Goal: Task Accomplishment & Management: Manage account settings

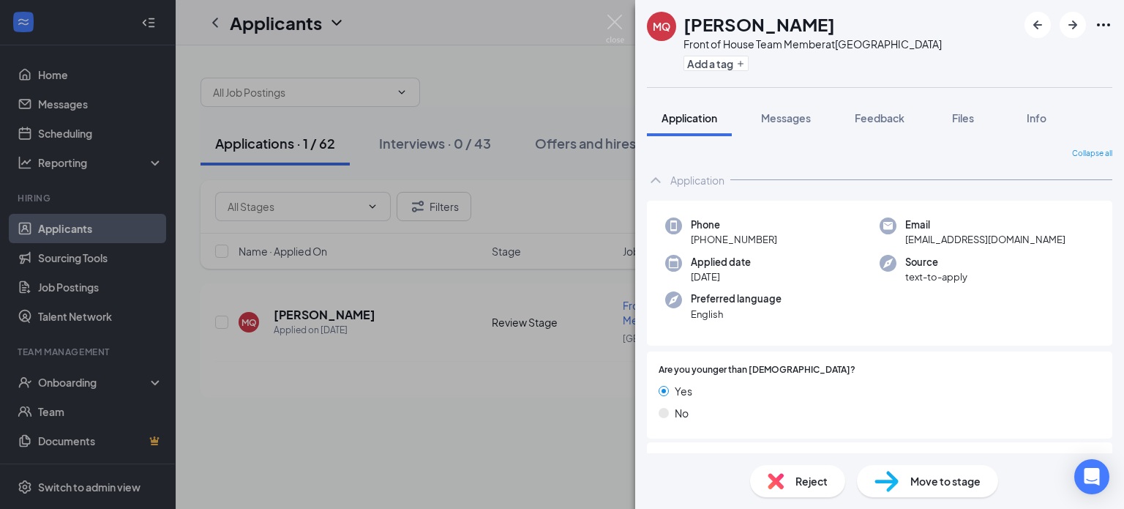
scroll to position [878, 0]
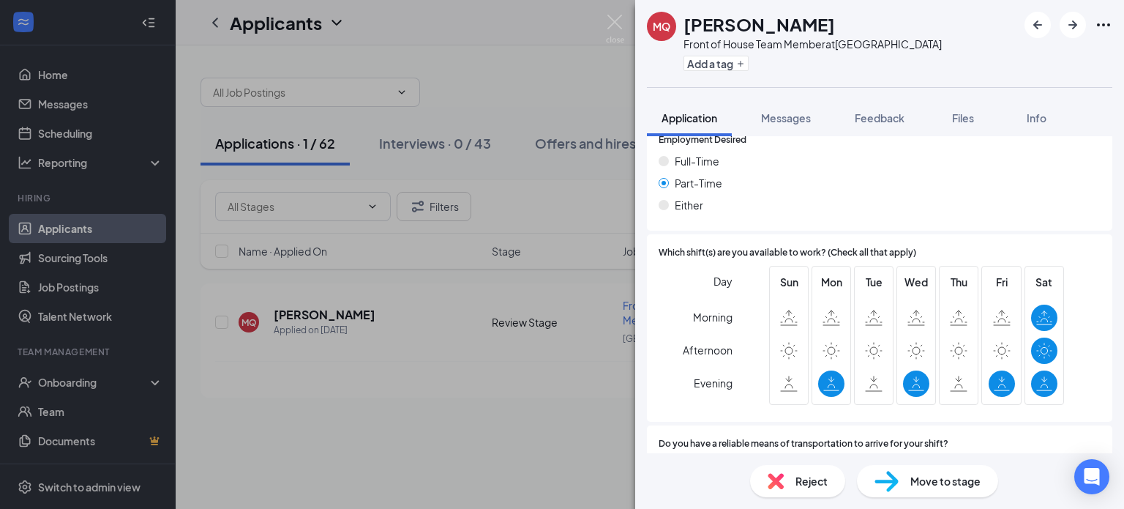
click at [943, 482] on span "Move to stage" at bounding box center [945, 481] width 70 height 16
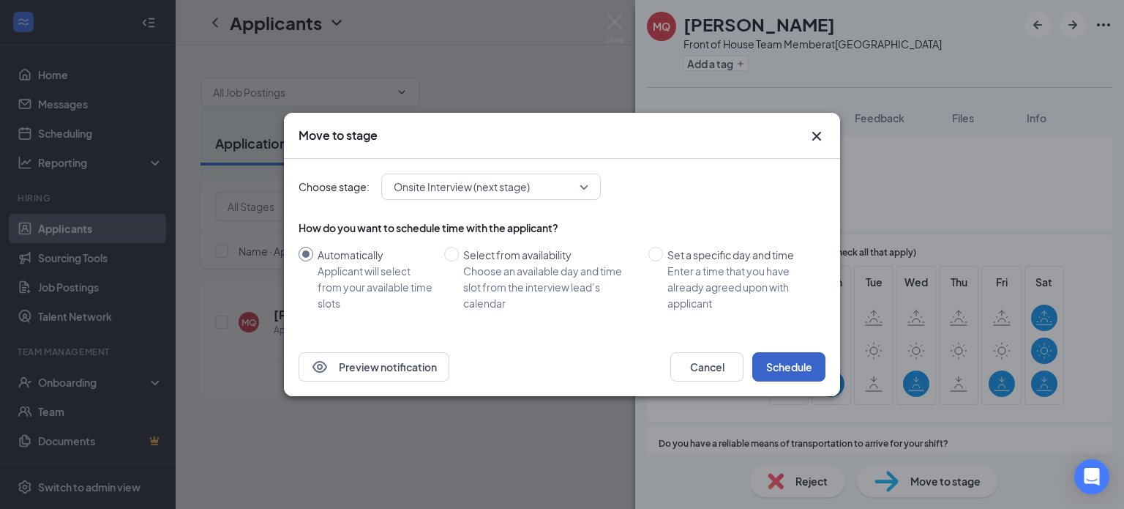
click at [802, 379] on button "Schedule" at bounding box center [788, 366] width 73 height 29
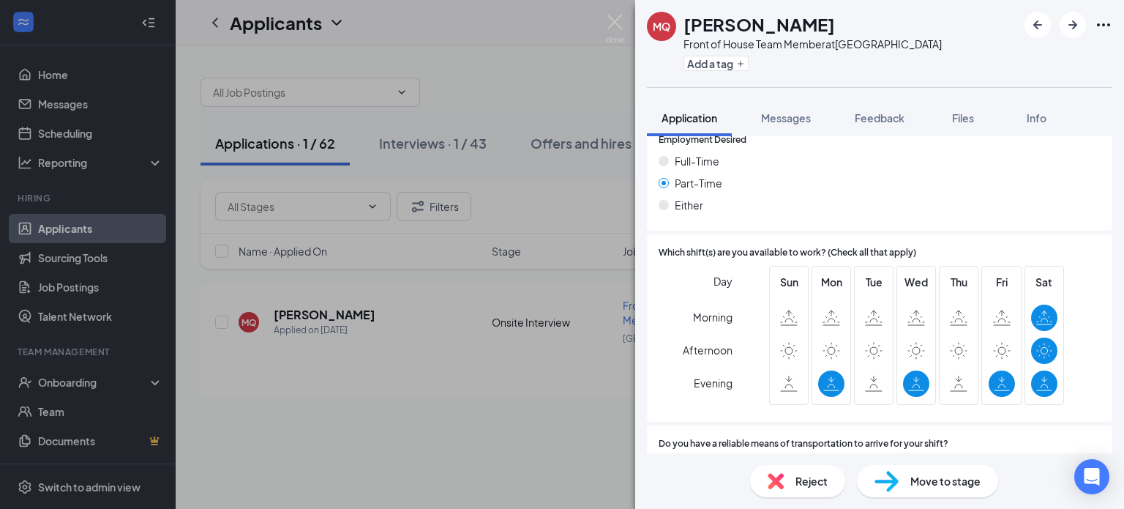
click at [935, 484] on span "Move to stage" at bounding box center [945, 481] width 70 height 16
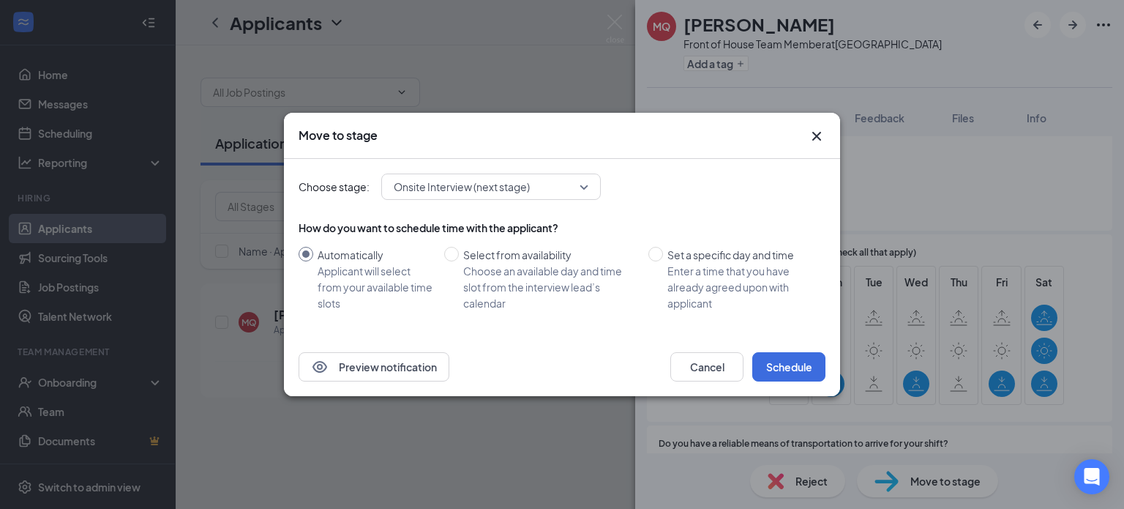
click at [814, 138] on icon "Cross" at bounding box center [816, 136] width 9 height 9
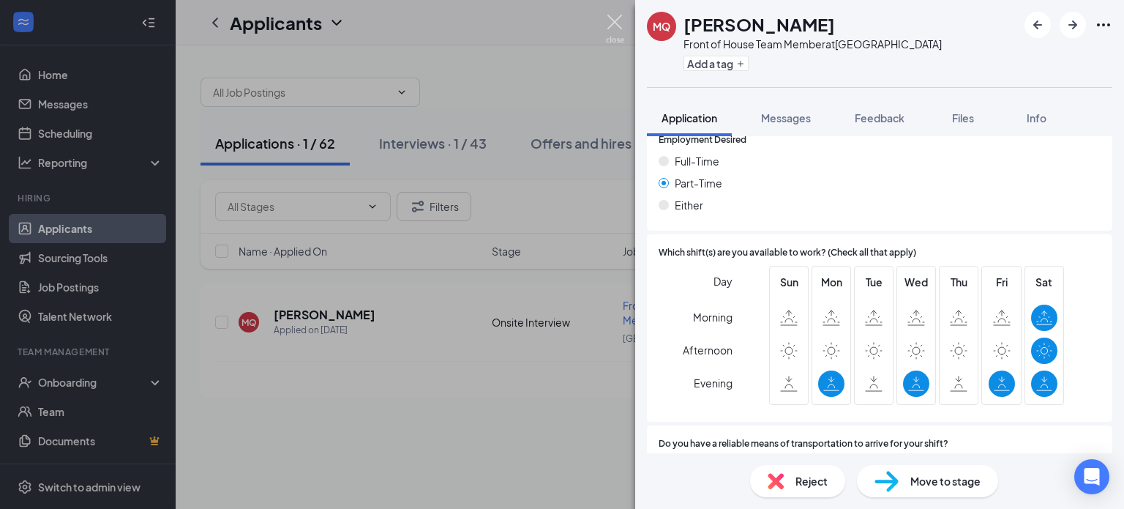
click at [615, 20] on img at bounding box center [615, 29] width 18 height 29
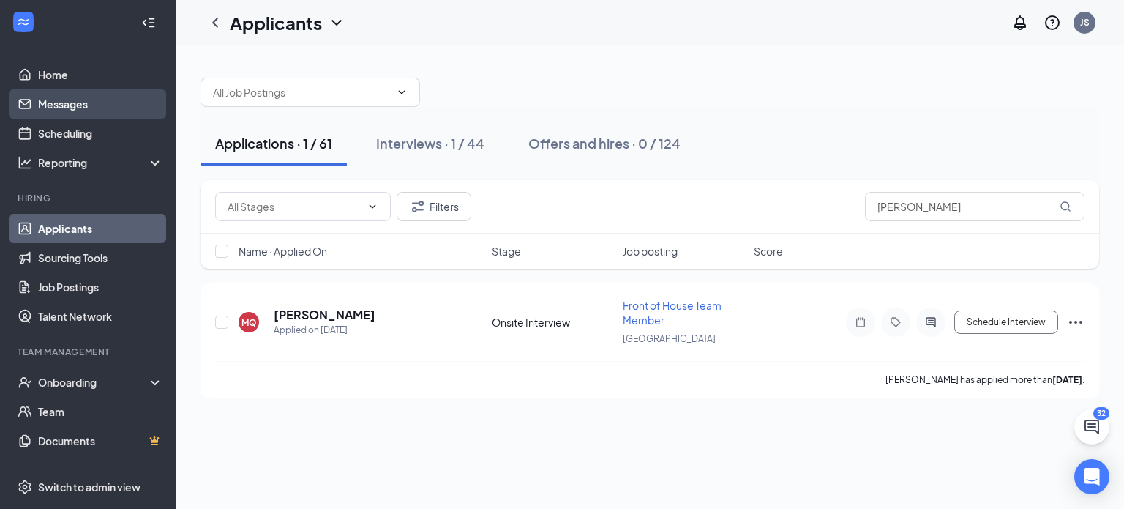
click at [104, 99] on link "Messages" at bounding box center [100, 103] width 125 height 29
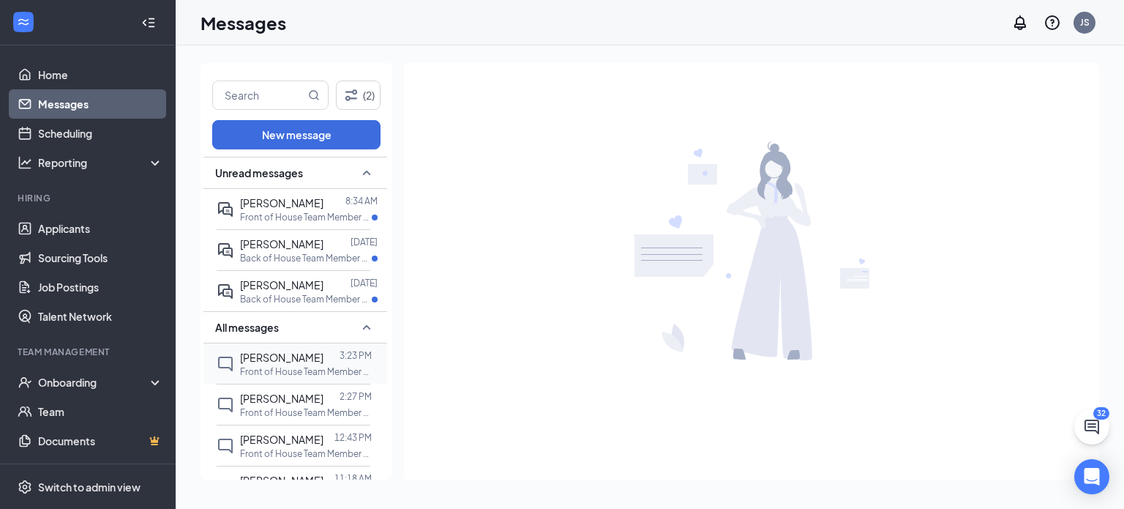
click at [280, 373] on p "Front of House Team Member at [GEOGRAPHIC_DATA]" at bounding box center [306, 371] width 132 height 12
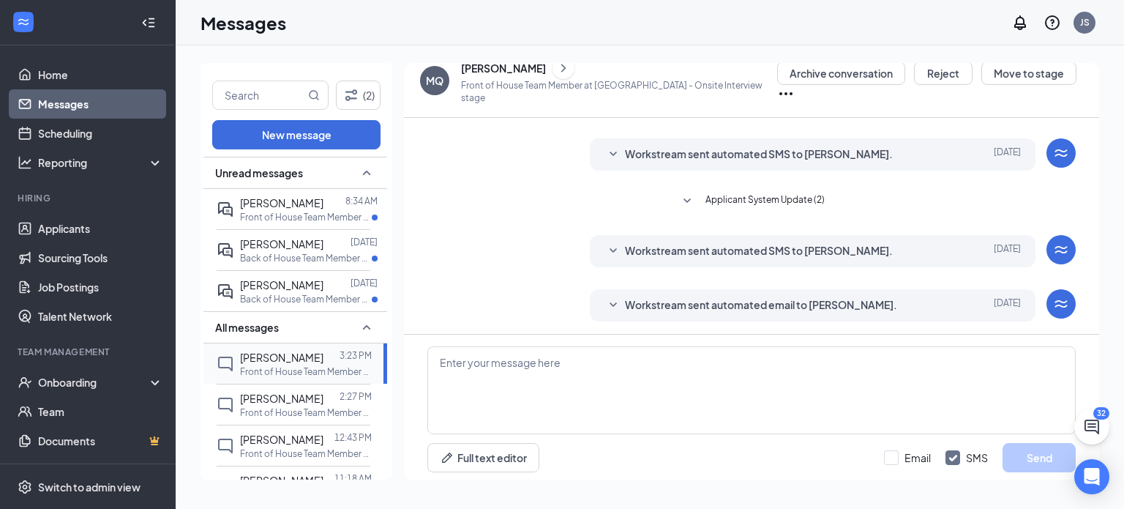
scroll to position [295, 0]
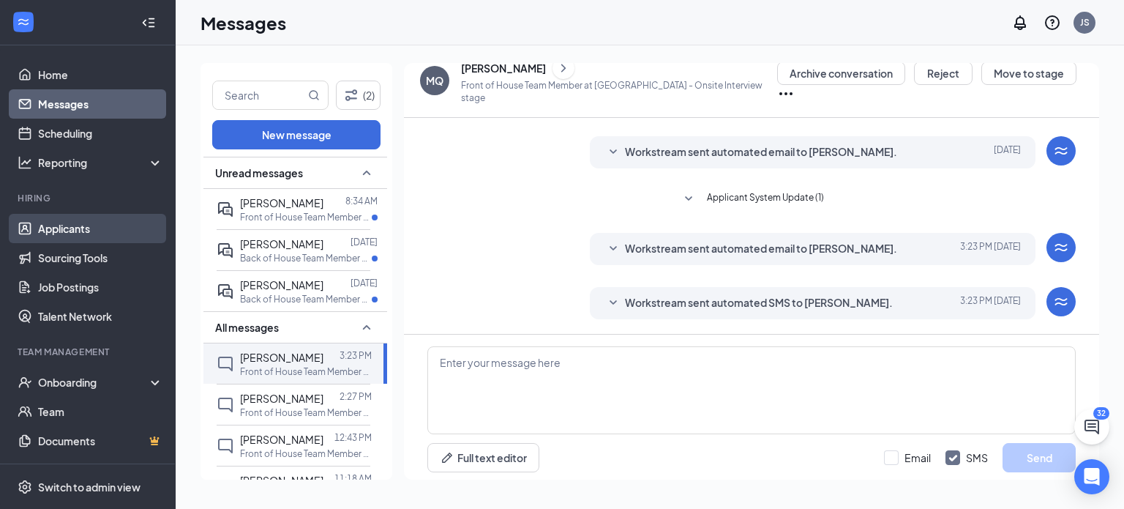
click at [67, 238] on link "Applicants" at bounding box center [100, 228] width 125 height 29
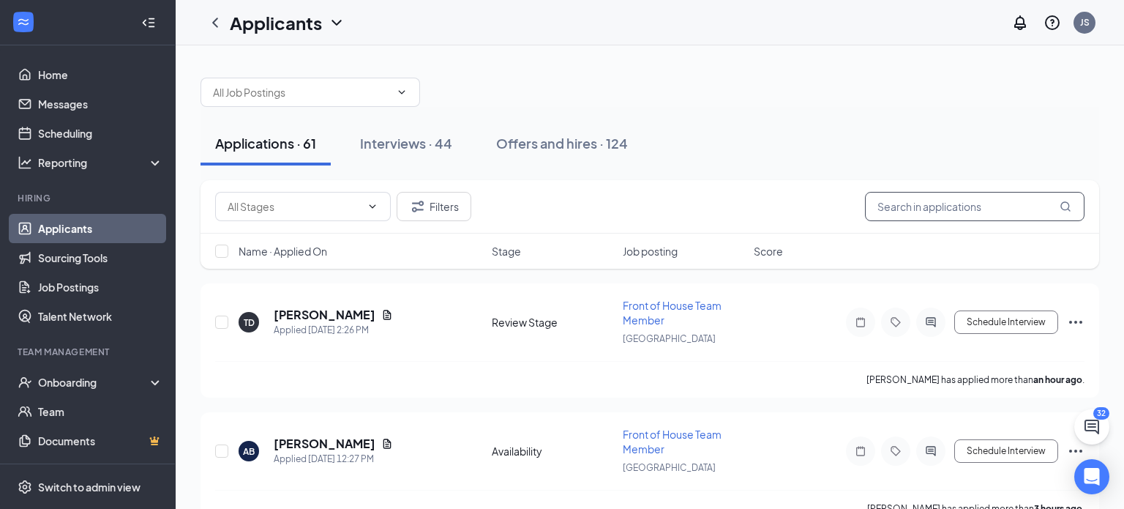
click at [973, 206] on input "text" at bounding box center [975, 206] width 220 height 29
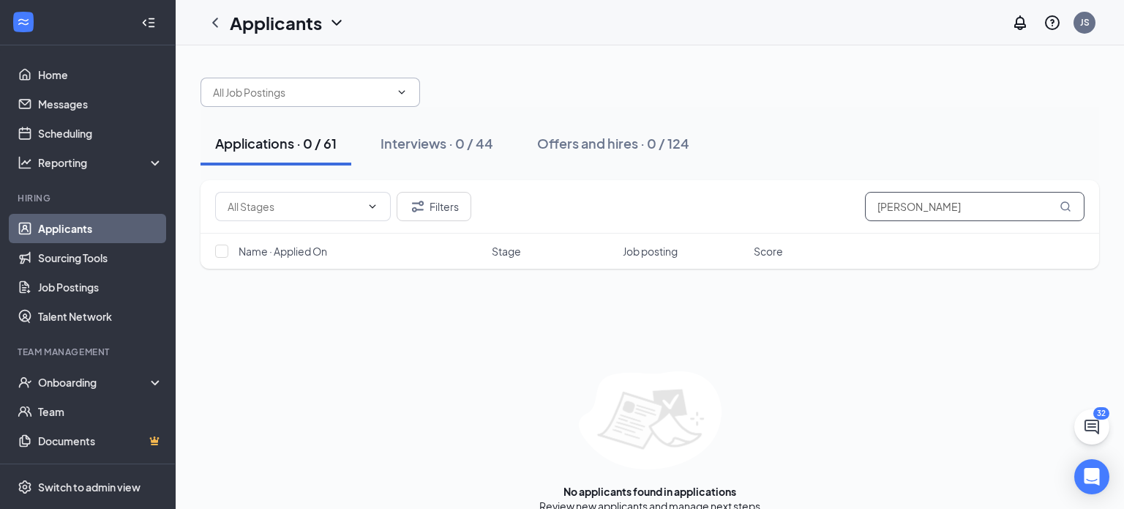
type input "[PERSON_NAME]"
click at [367, 102] on span at bounding box center [311, 92] width 220 height 29
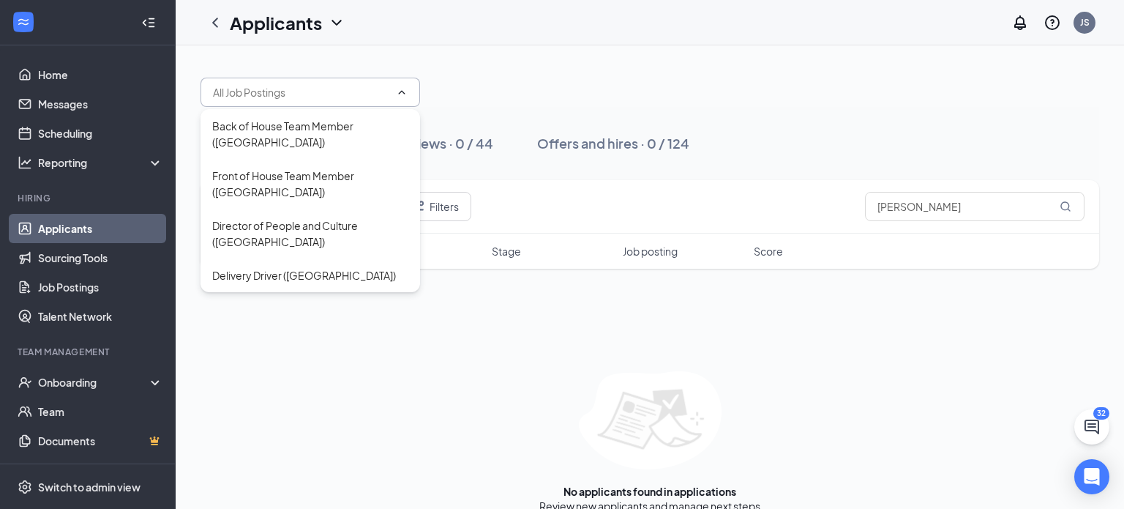
click at [367, 102] on span at bounding box center [311, 92] width 220 height 29
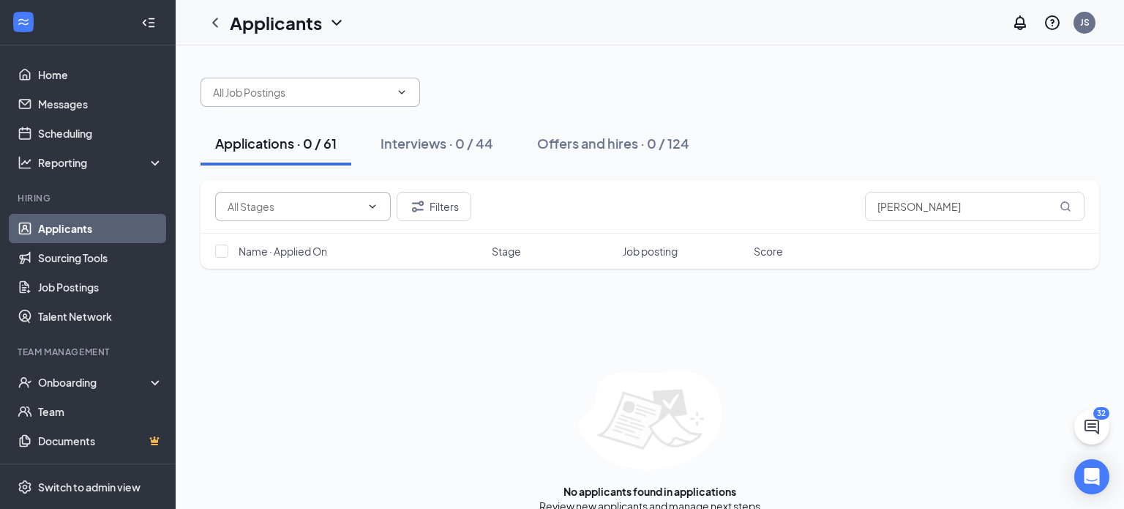
click at [364, 204] on span at bounding box center [371, 207] width 15 height 12
click at [764, 78] on div at bounding box center [650, 85] width 899 height 44
click at [66, 231] on link "Applicants" at bounding box center [100, 228] width 125 height 29
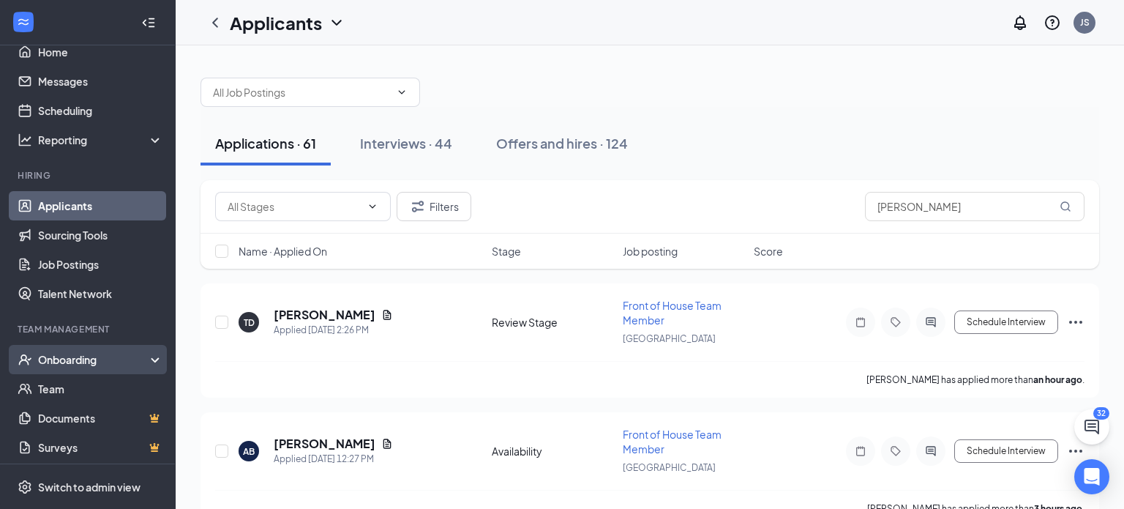
scroll to position [26, 0]
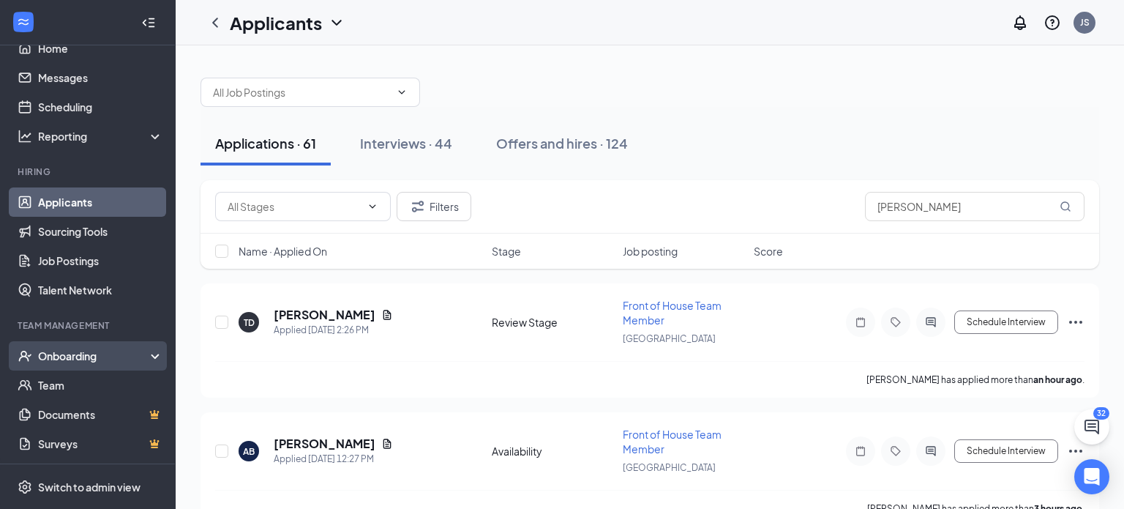
click at [111, 358] on div "Onboarding" at bounding box center [94, 355] width 113 height 15
click at [96, 352] on div "Onboarding" at bounding box center [94, 355] width 113 height 15
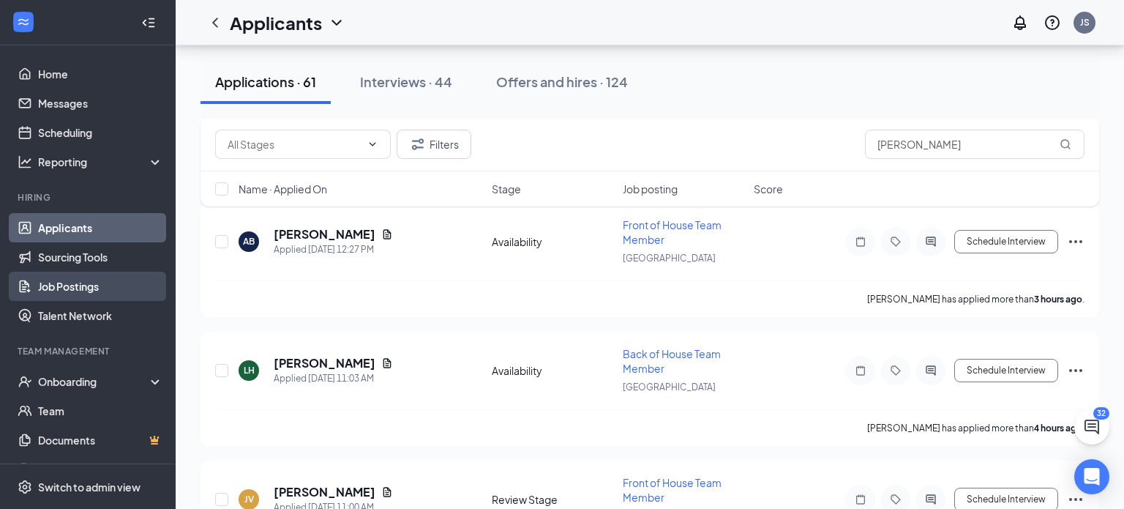
scroll to position [0, 0]
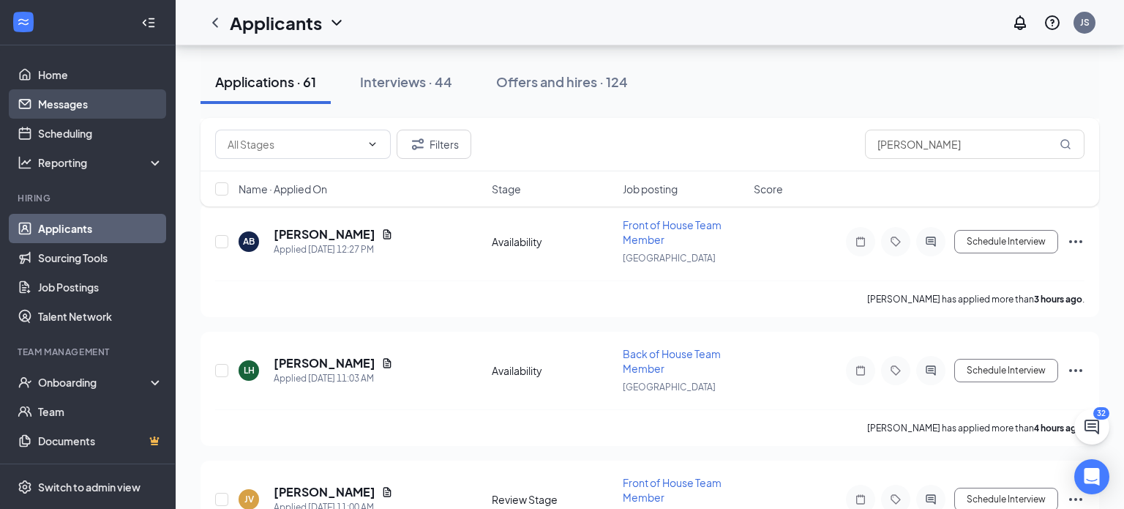
click at [75, 105] on link "Messages" at bounding box center [100, 103] width 125 height 29
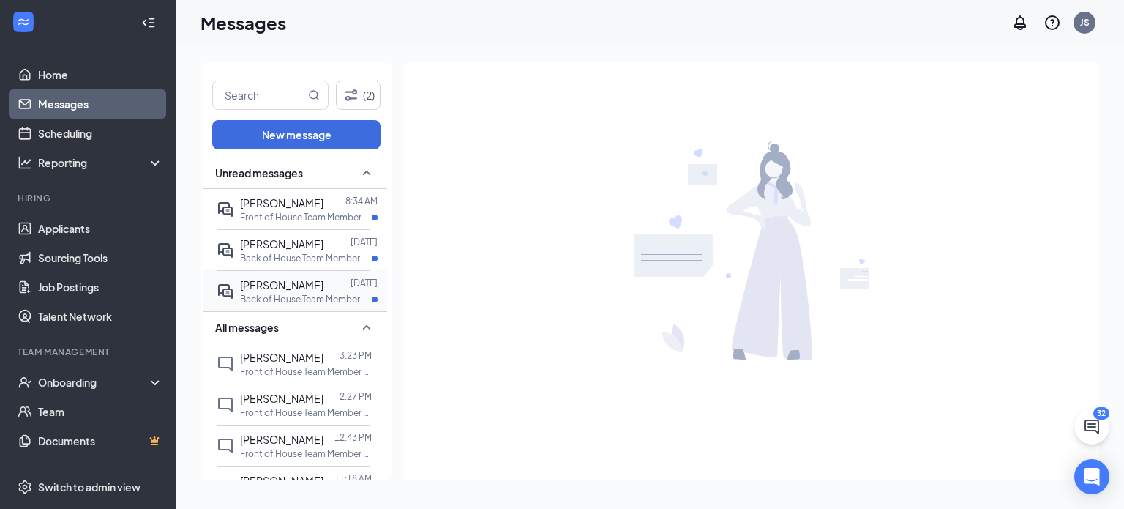
click at [323, 291] on div at bounding box center [336, 285] width 27 height 16
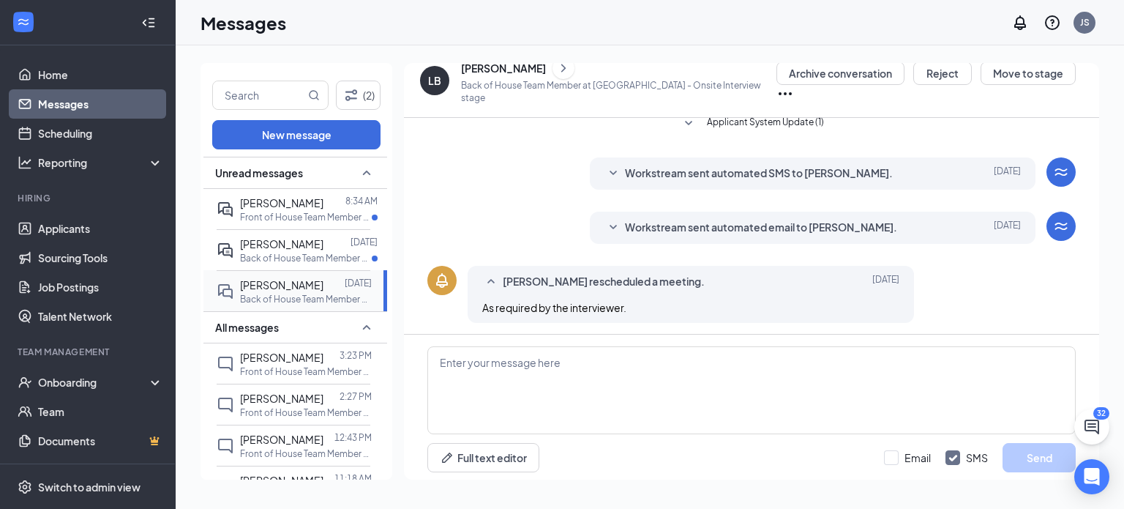
scroll to position [480, 0]
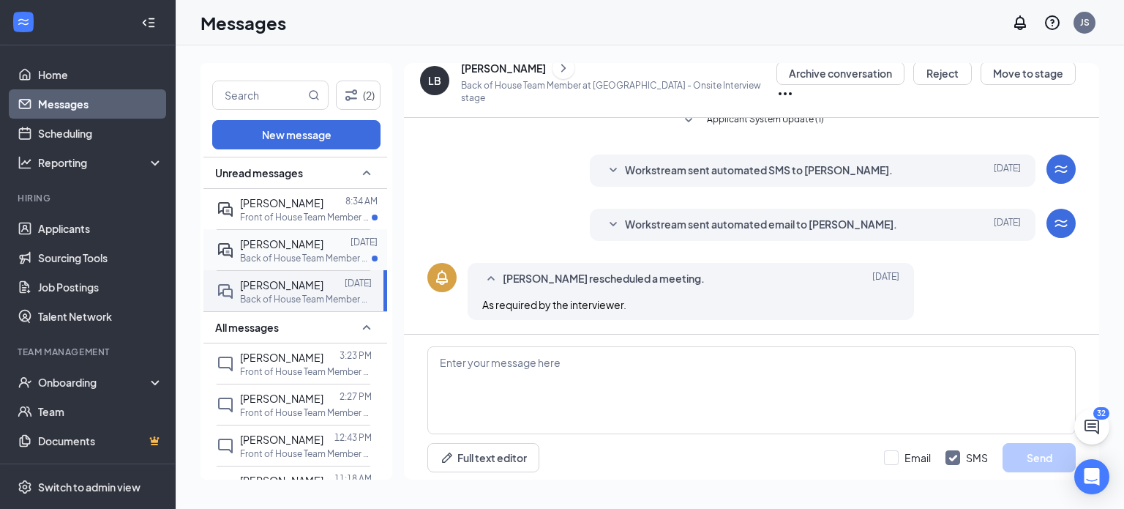
click at [299, 239] on span "[PERSON_NAME]" at bounding box center [281, 243] width 83 height 13
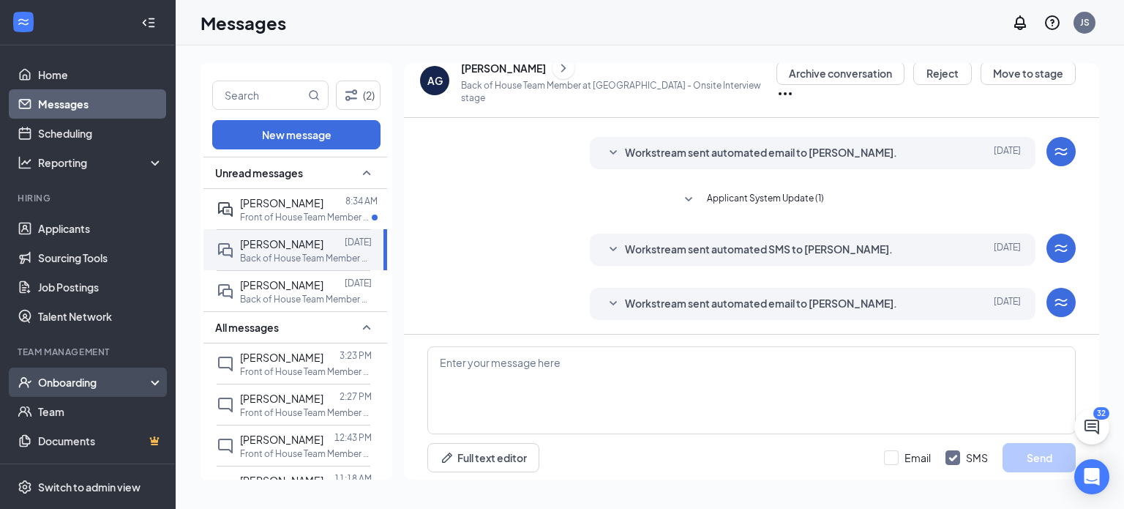
click at [103, 380] on div "Onboarding" at bounding box center [94, 382] width 113 height 15
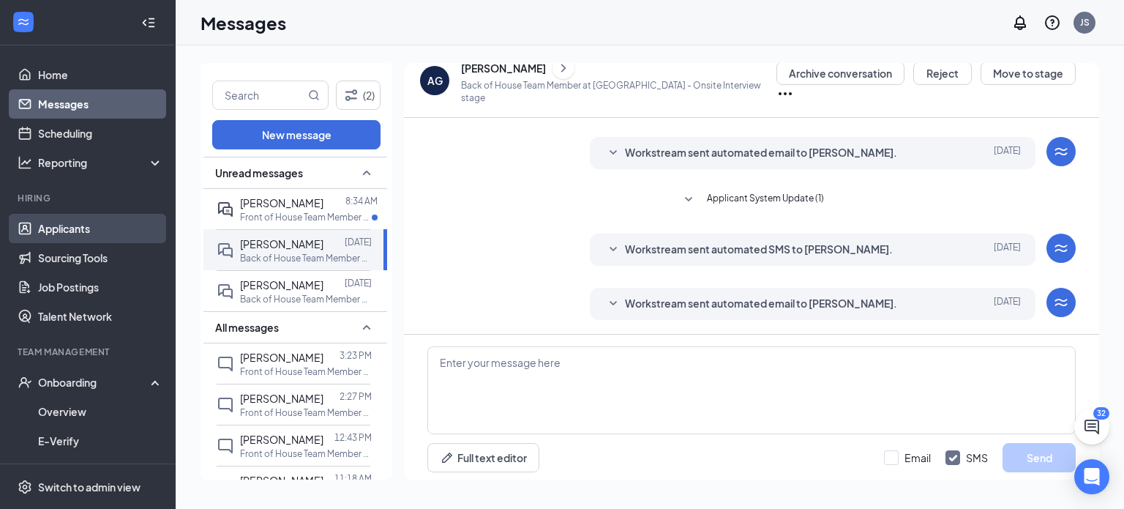
click at [65, 226] on link "Applicants" at bounding box center [100, 228] width 125 height 29
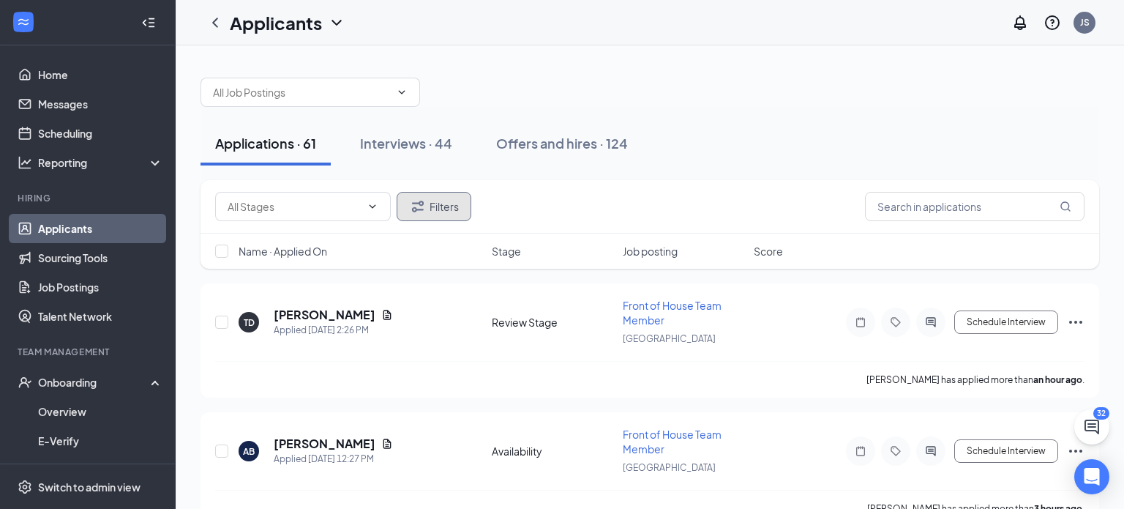
click at [437, 209] on button "Filters" at bounding box center [434, 206] width 75 height 29
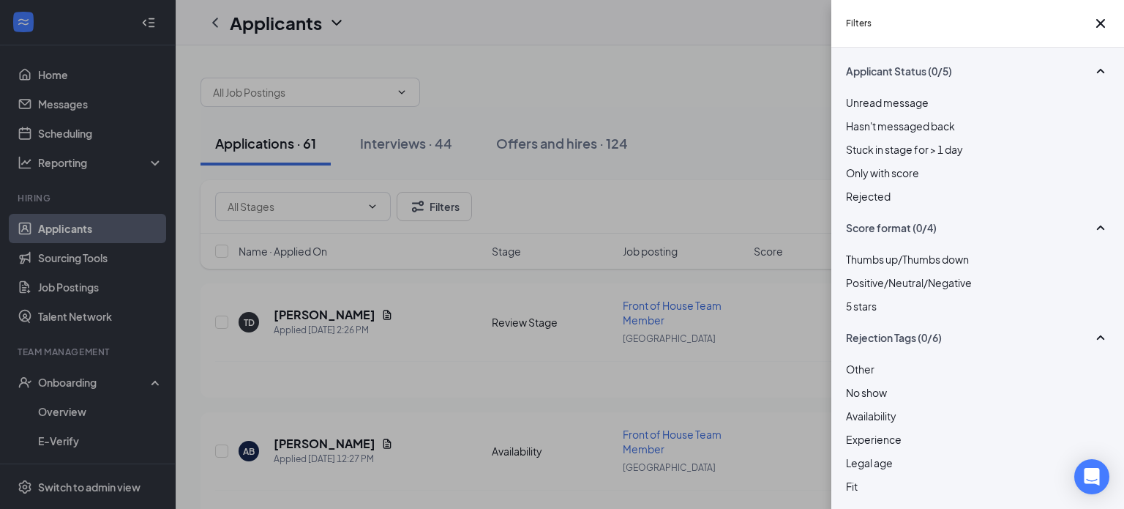
click at [852, 188] on div at bounding box center [977, 188] width 263 height 0
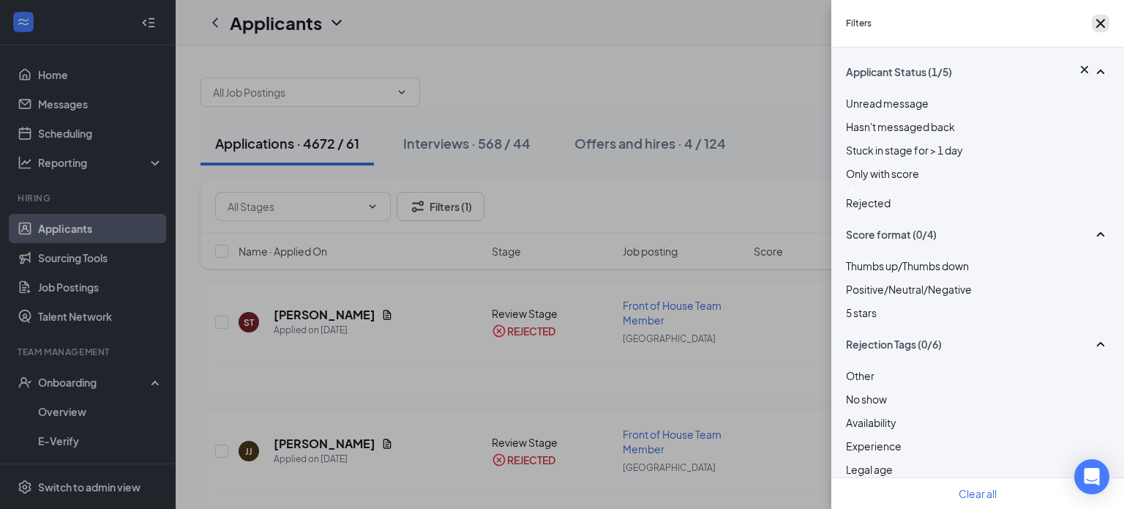
click at [1094, 30] on icon "Cross" at bounding box center [1101, 24] width 18 height 18
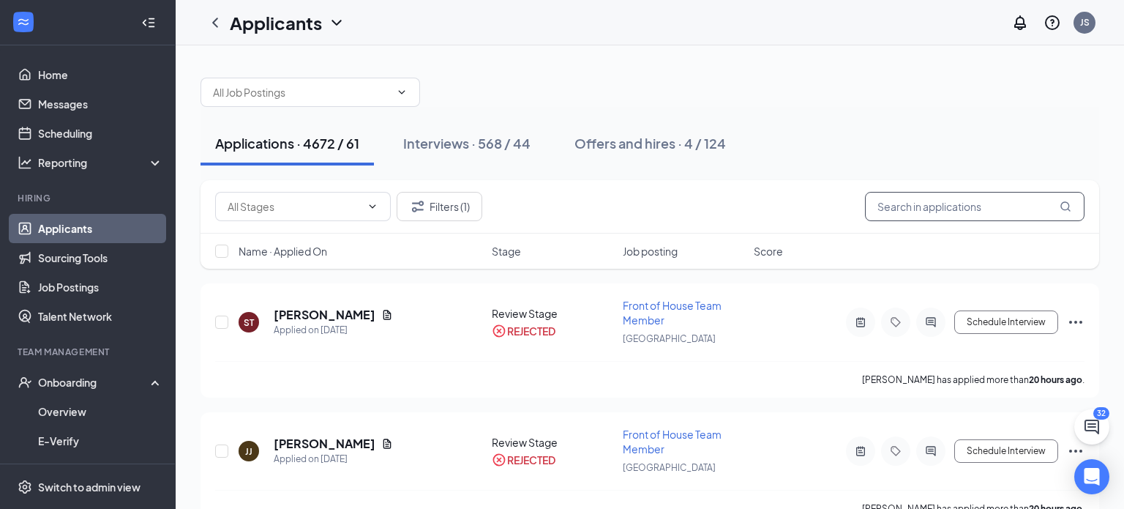
click at [945, 214] on input "text" at bounding box center [975, 206] width 220 height 29
type input "[PERSON_NAME]"
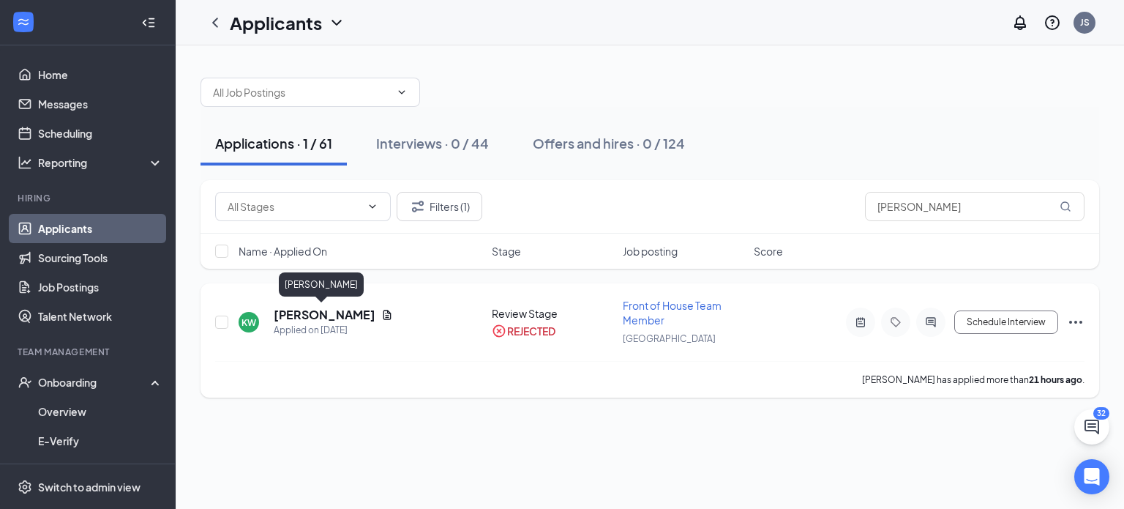
click at [297, 312] on h5 "[PERSON_NAME]" at bounding box center [325, 315] width 102 height 16
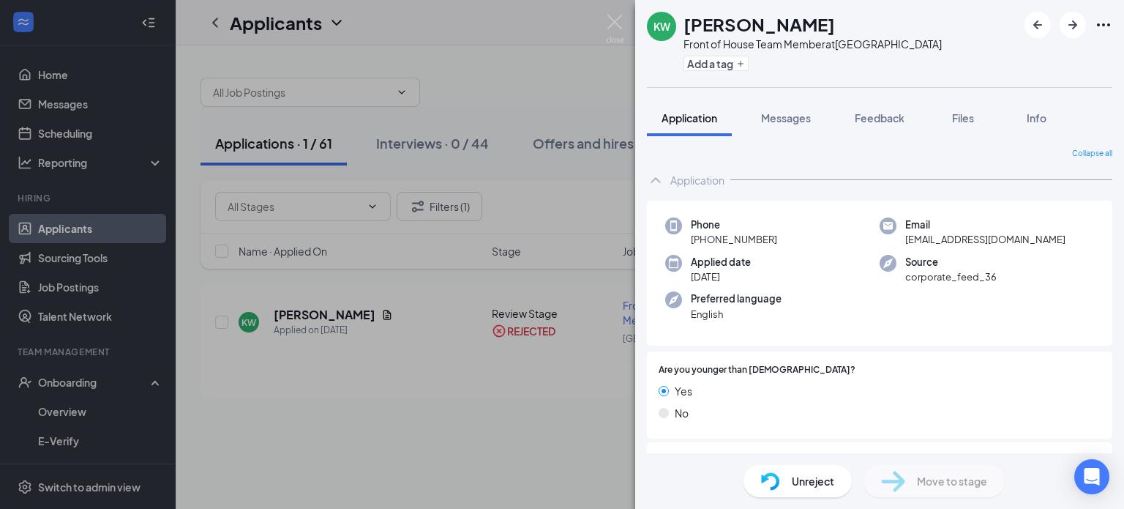
click at [818, 483] on span "Unreject" at bounding box center [813, 481] width 42 height 16
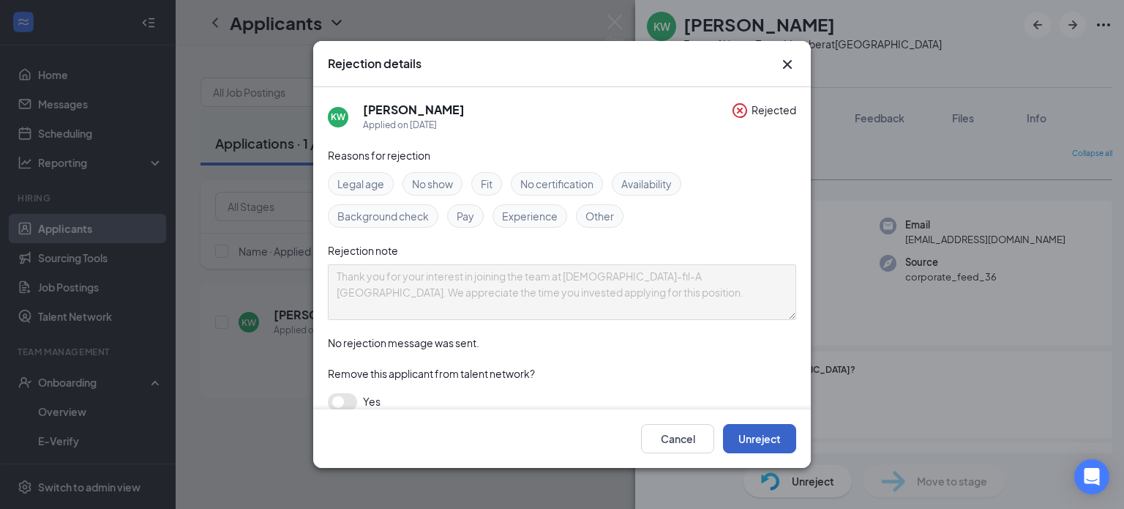
click at [771, 437] on button "Unreject" at bounding box center [759, 438] width 73 height 29
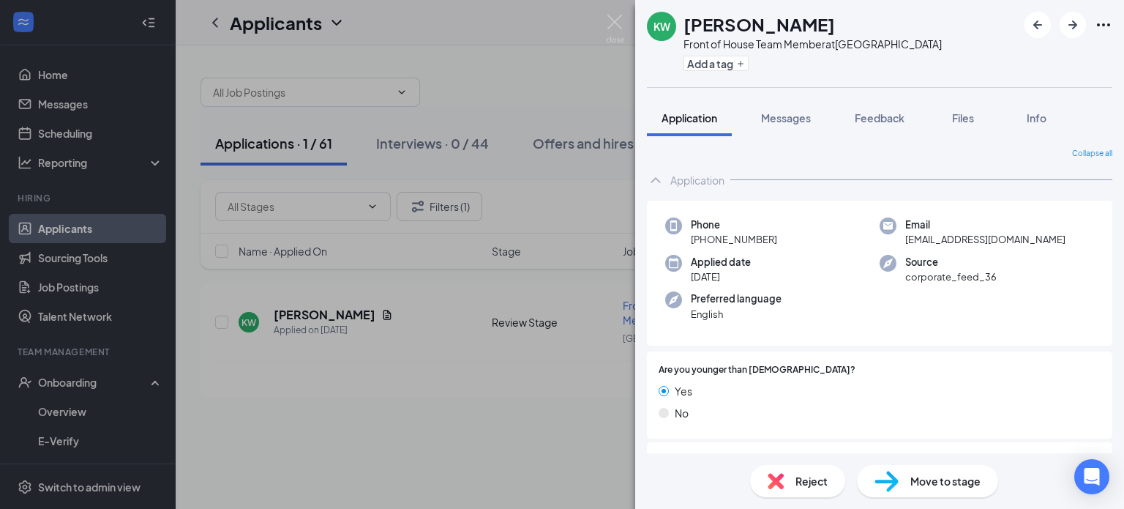
click at [956, 491] on div "Move to stage" at bounding box center [927, 481] width 141 height 32
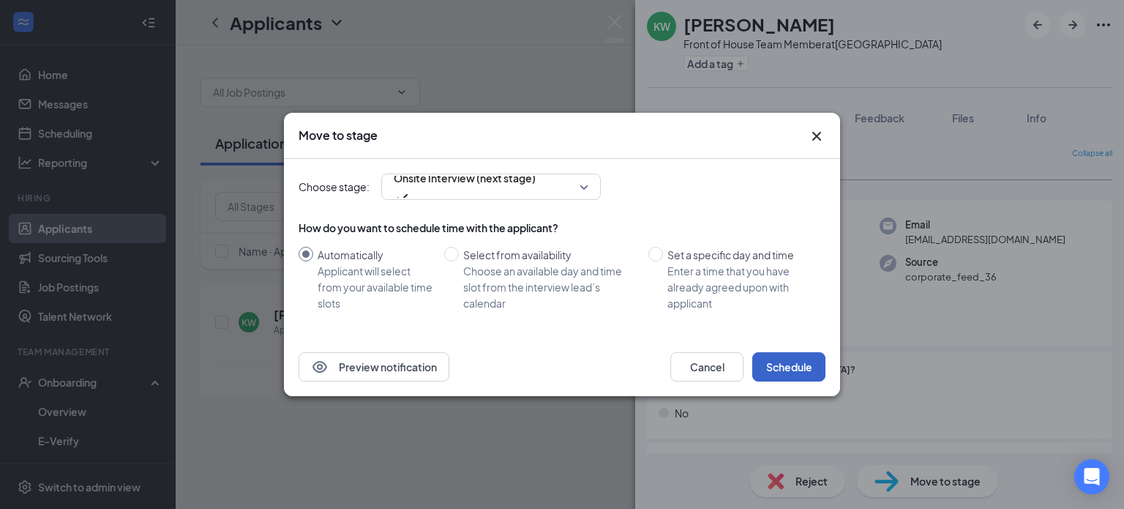
click at [784, 367] on button "Schedule" at bounding box center [788, 366] width 73 height 29
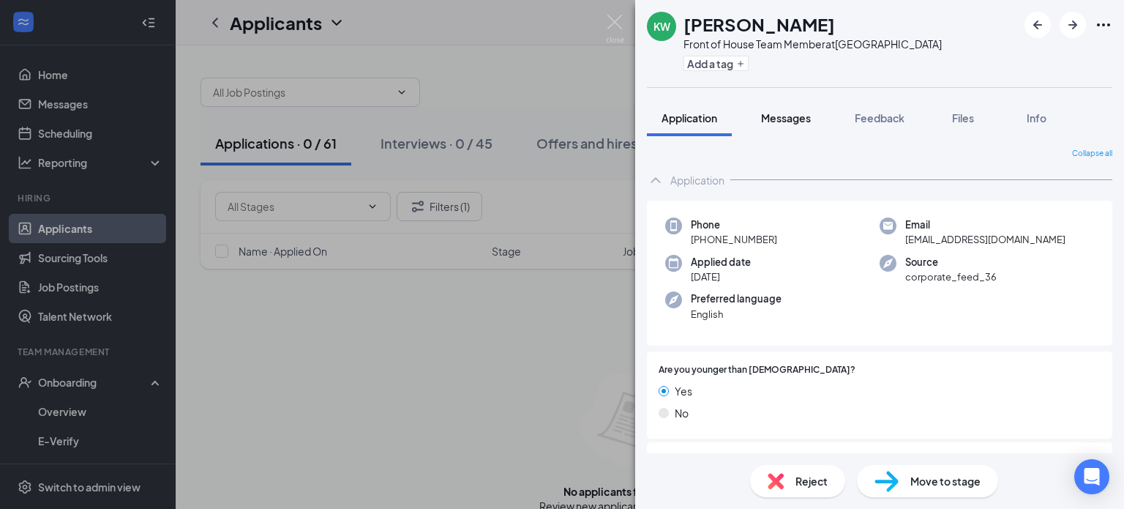
click at [796, 115] on span "Messages" at bounding box center [786, 117] width 50 height 13
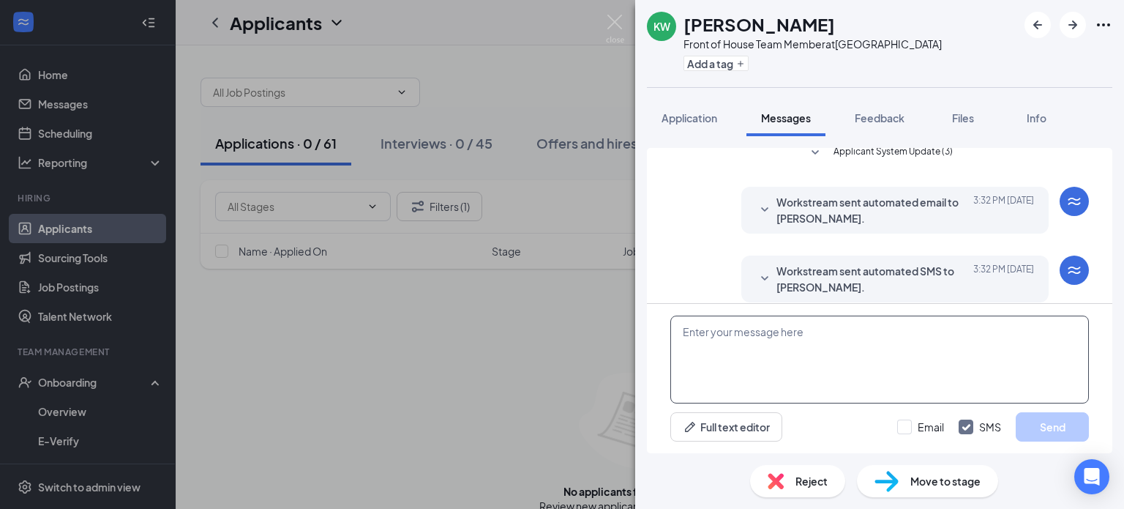
scroll to position [320, 0]
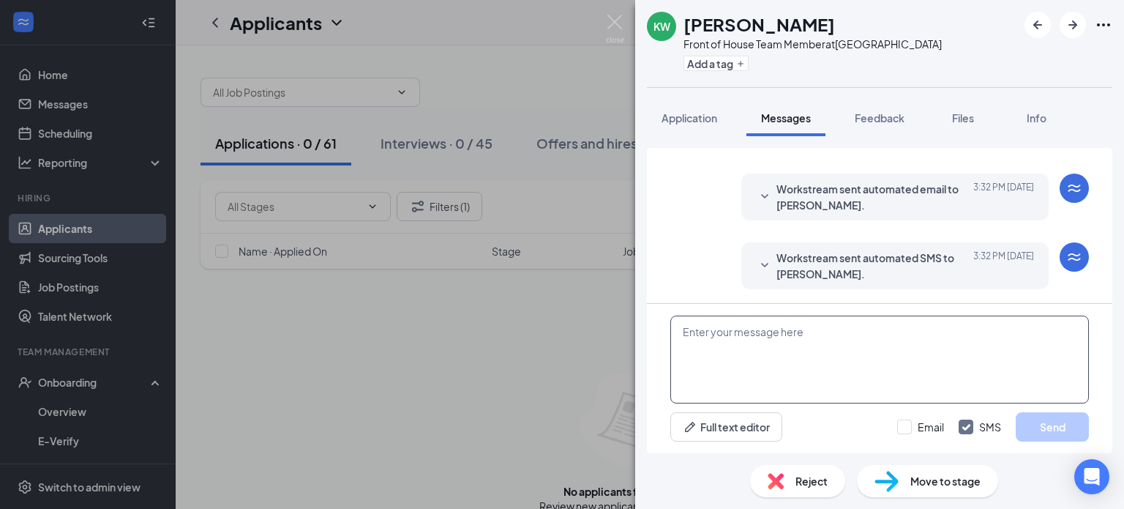
click at [761, 334] on textarea at bounding box center [879, 359] width 419 height 88
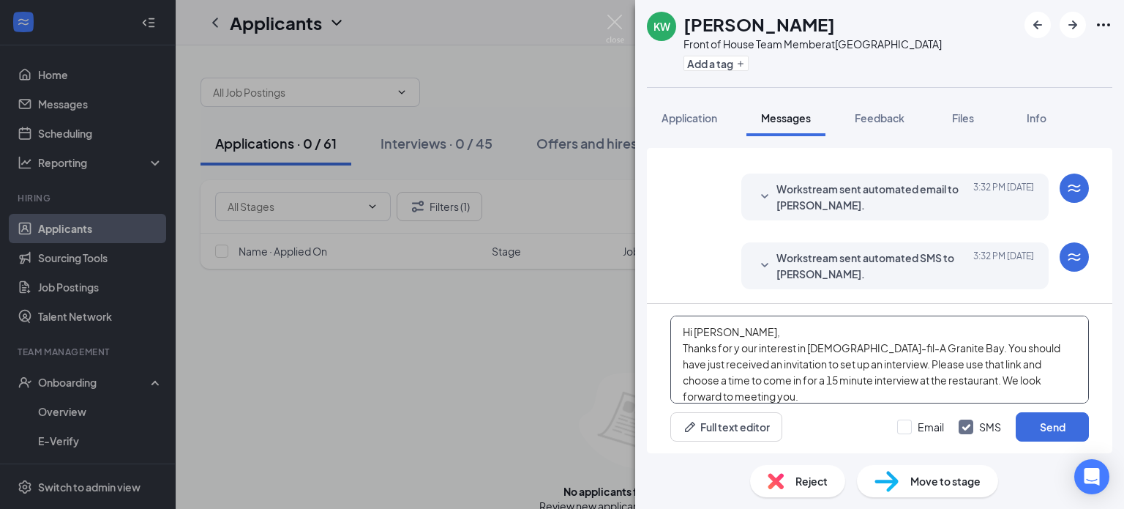
click at [741, 347] on textarea "Hi [PERSON_NAME], Thanks for y our interest in [DEMOGRAPHIC_DATA]-fil-A Granite…" at bounding box center [879, 359] width 419 height 88
click at [801, 400] on textarea "Hi [PERSON_NAME], Thanks for your interest in [DEMOGRAPHIC_DATA]-fil-A [GEOGRAP…" at bounding box center [879, 359] width 419 height 88
type textarea "Hi [PERSON_NAME], Thanks for your interest in [DEMOGRAPHIC_DATA]-fil-A [GEOGRAP…"
click at [1058, 423] on button "Send" at bounding box center [1052, 426] width 73 height 29
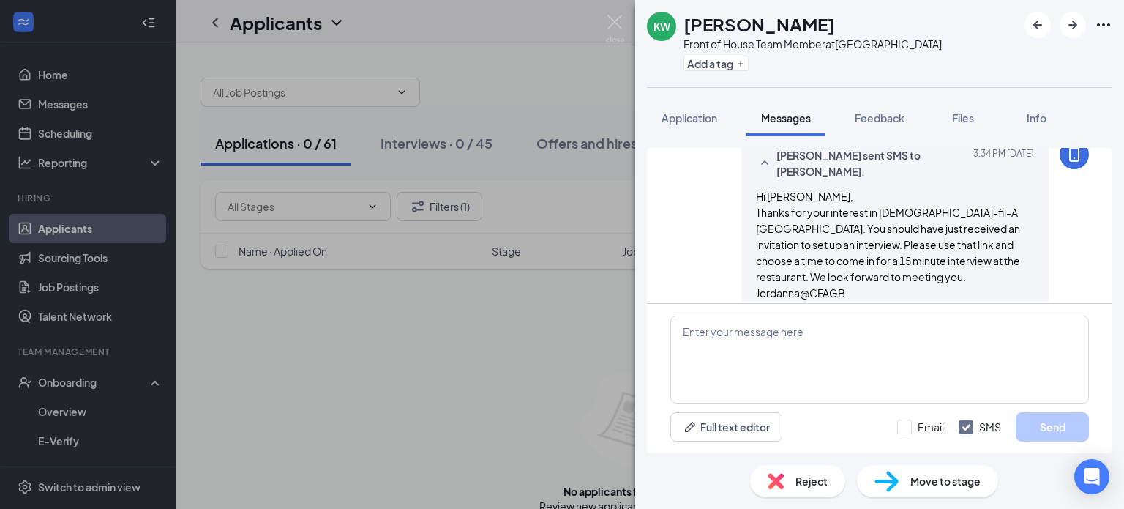
scroll to position [510, 0]
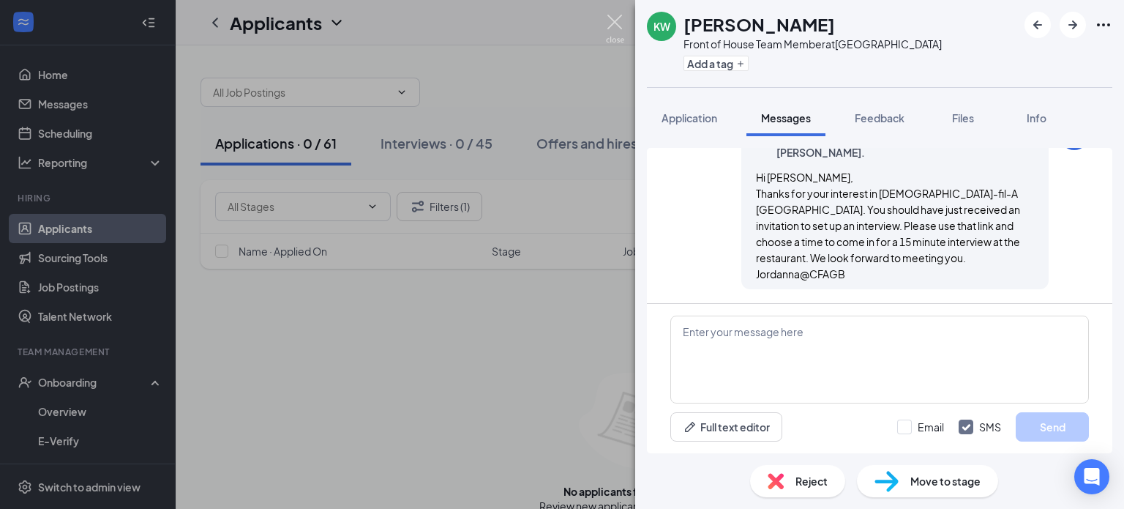
click at [612, 20] on img at bounding box center [615, 29] width 18 height 29
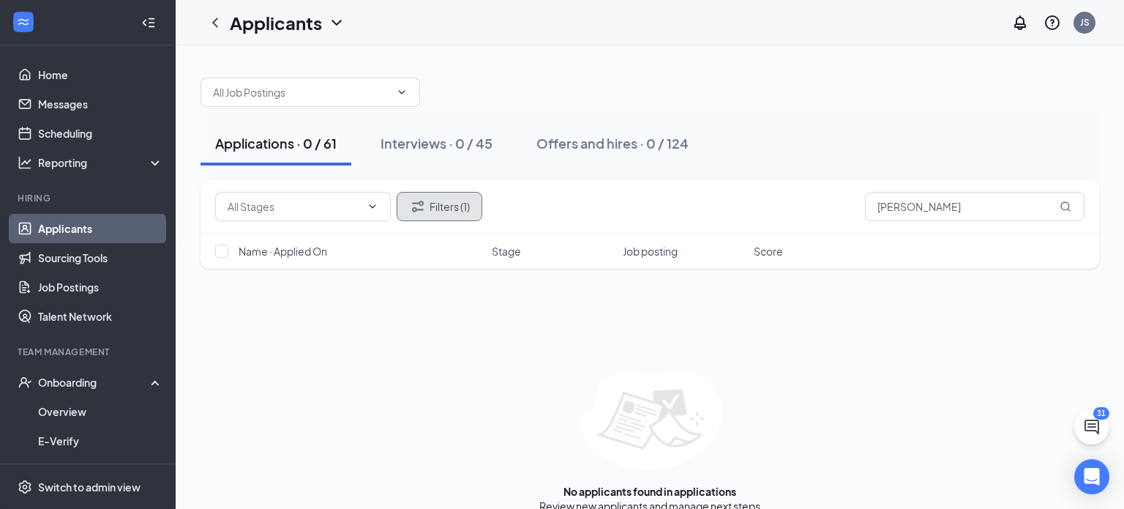
click at [427, 213] on button "Filters (1)" at bounding box center [440, 206] width 86 height 29
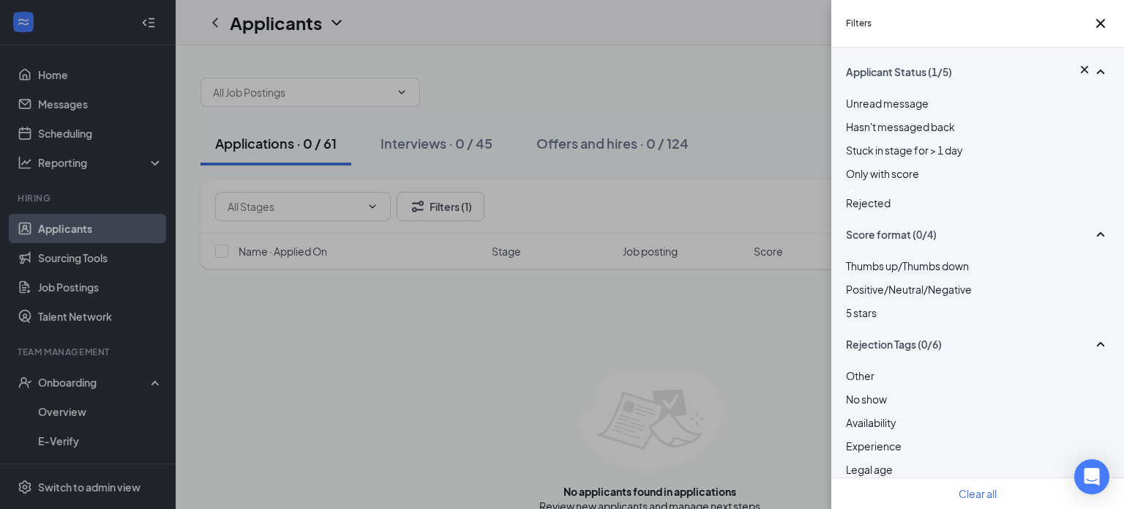
click at [849, 195] on div at bounding box center [977, 192] width 263 height 6
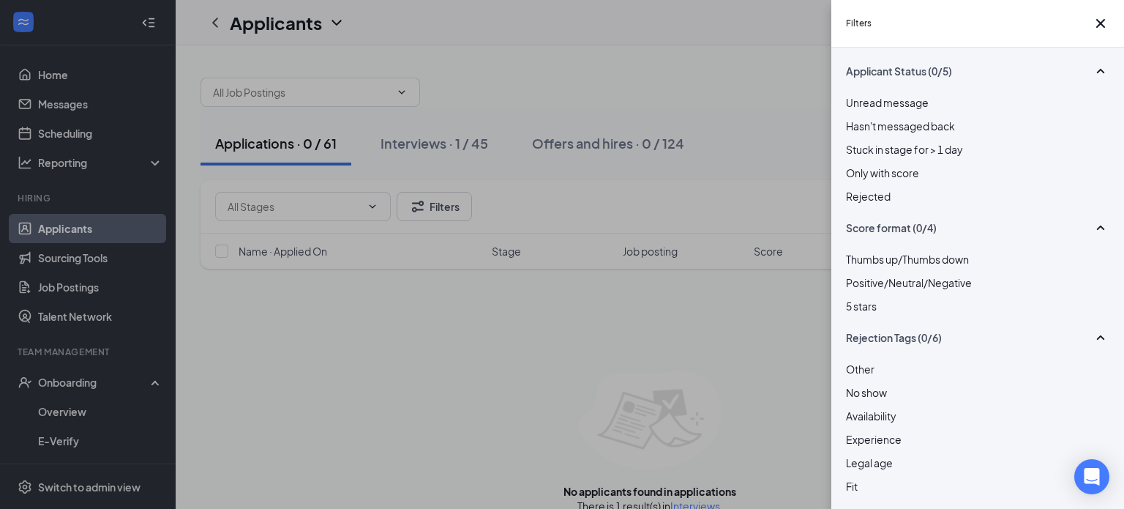
click at [65, 72] on div "Filters Applicant Status (0/5) Unread message Hasn't messaged back Stuck in sta…" at bounding box center [562, 254] width 1124 height 509
click at [1095, 30] on icon "Cross" at bounding box center [1101, 24] width 18 height 18
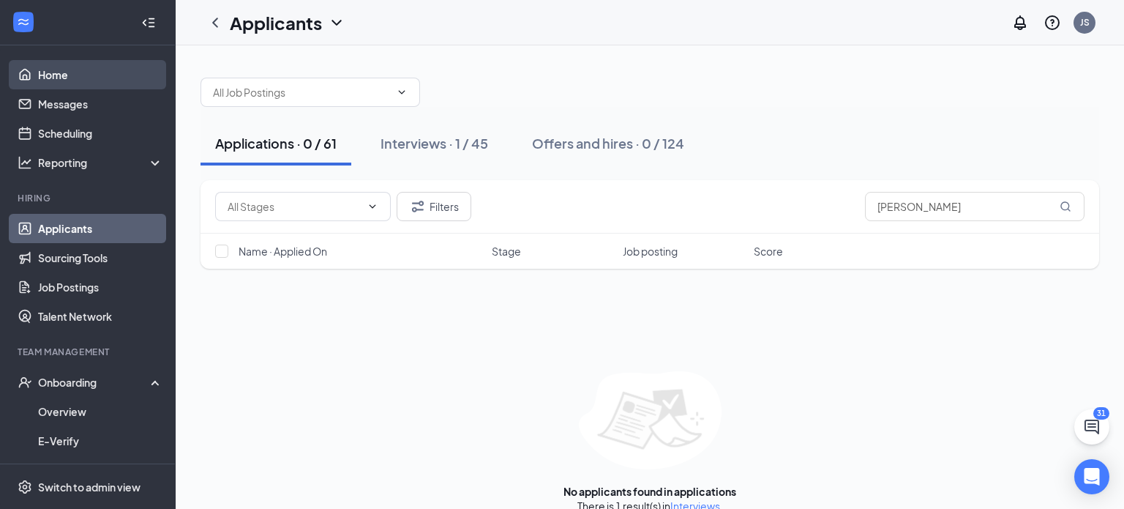
click at [72, 80] on link "Home" at bounding box center [100, 74] width 125 height 29
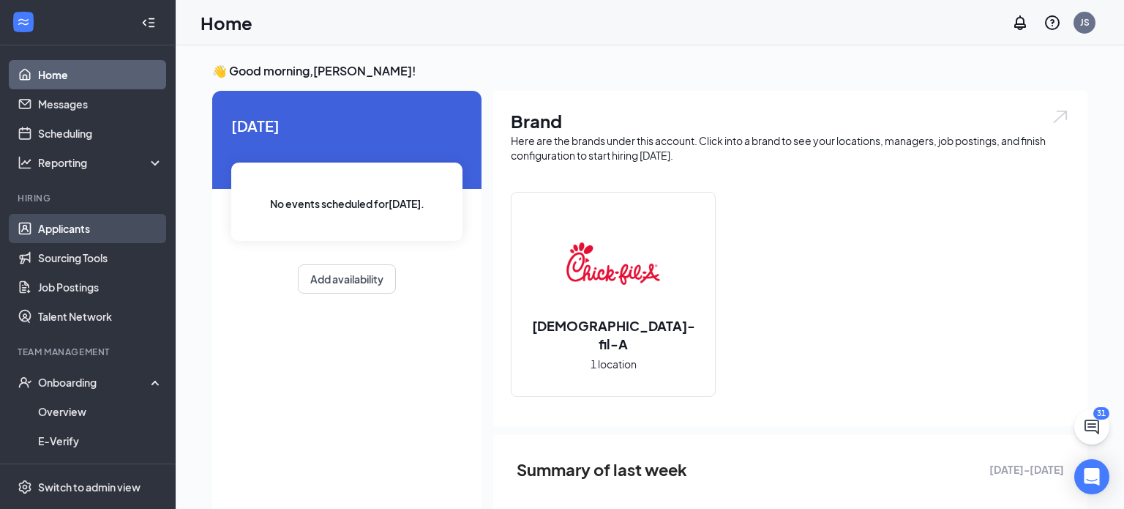
click at [79, 228] on link "Applicants" at bounding box center [100, 228] width 125 height 29
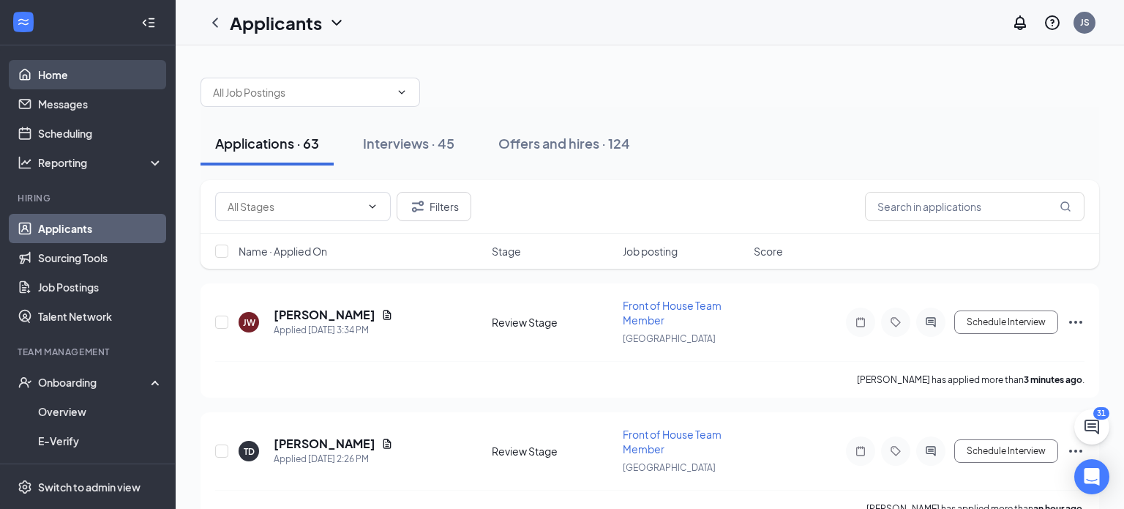
click at [74, 78] on link "Home" at bounding box center [100, 74] width 125 height 29
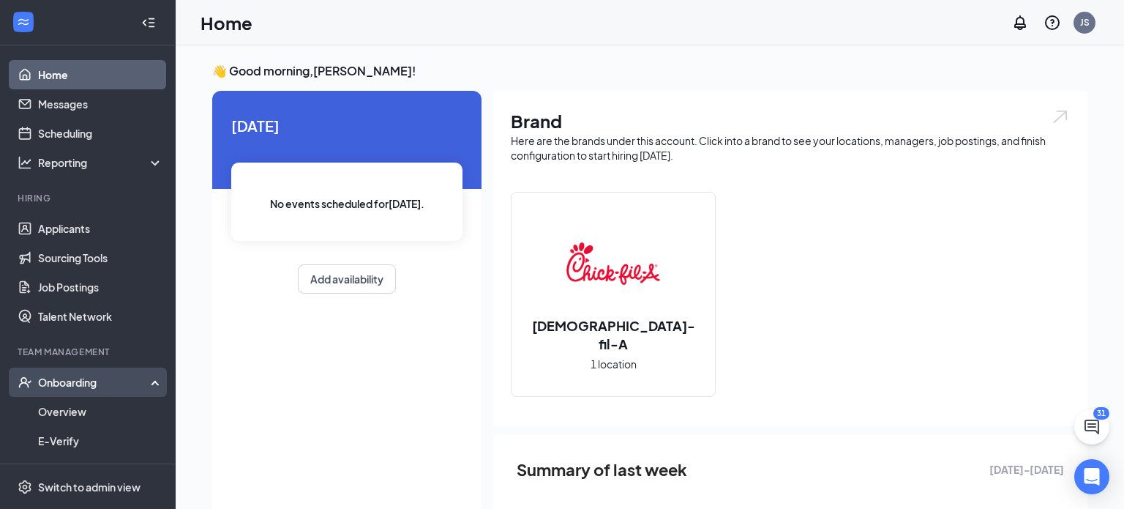
click at [92, 381] on div "Onboarding" at bounding box center [94, 382] width 113 height 15
click at [94, 384] on div "Onboarding" at bounding box center [94, 382] width 113 height 15
click at [79, 413] on link "Overview" at bounding box center [100, 411] width 125 height 29
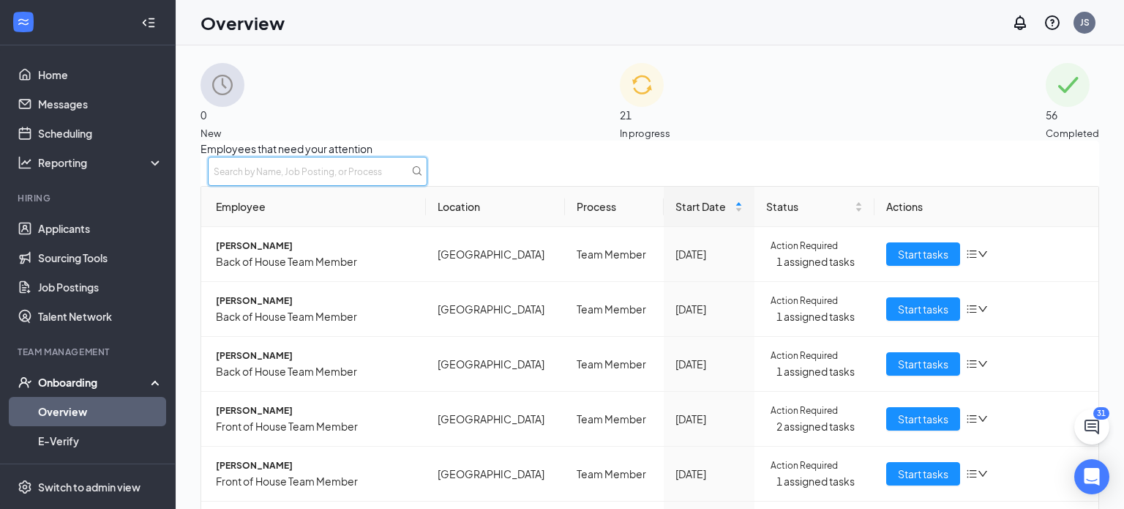
click at [427, 186] on input "text" at bounding box center [318, 171] width 220 height 29
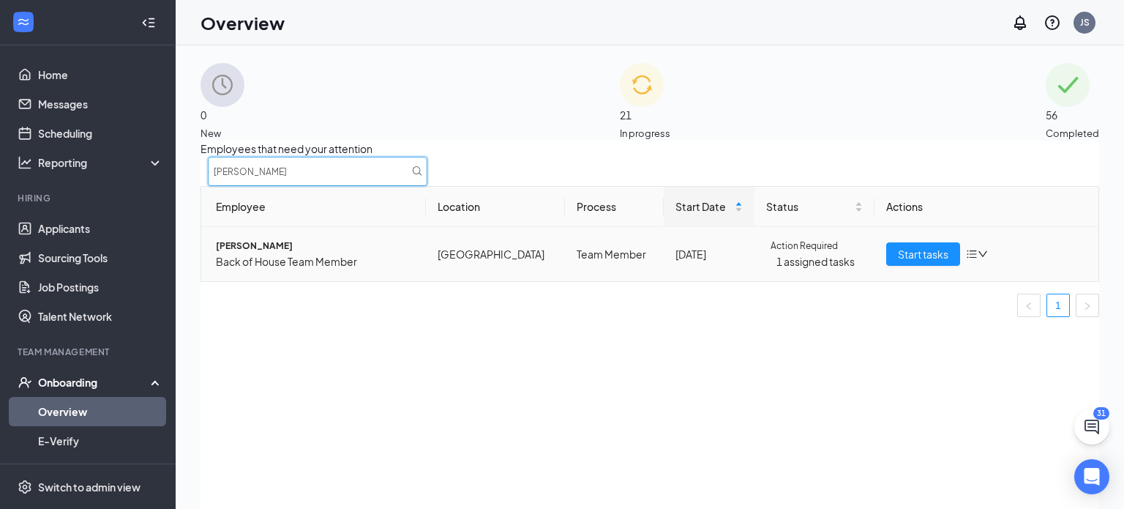
type input "[PERSON_NAME]"
click at [256, 253] on span "[PERSON_NAME]" at bounding box center [315, 246] width 198 height 15
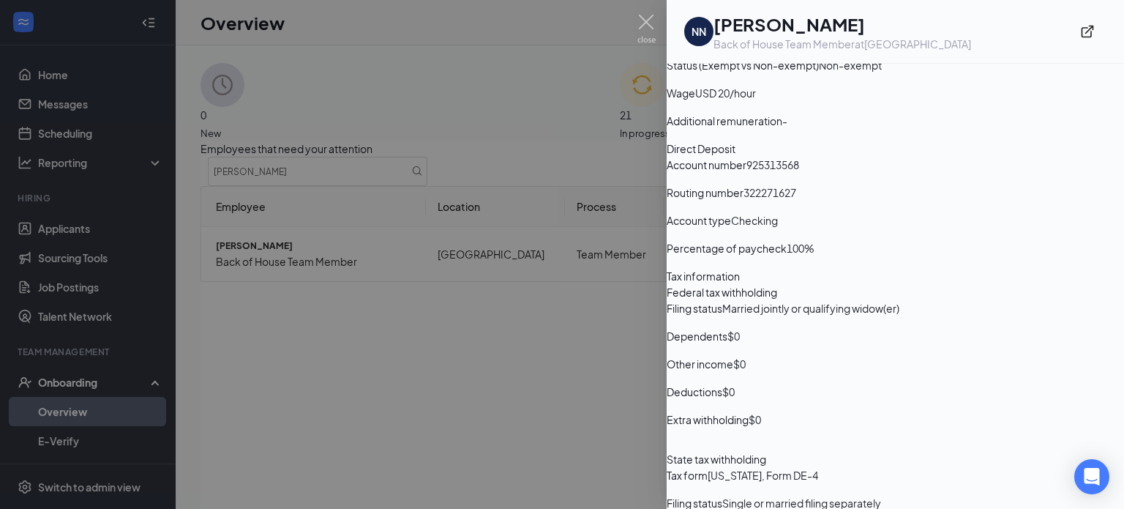
scroll to position [837, 0]
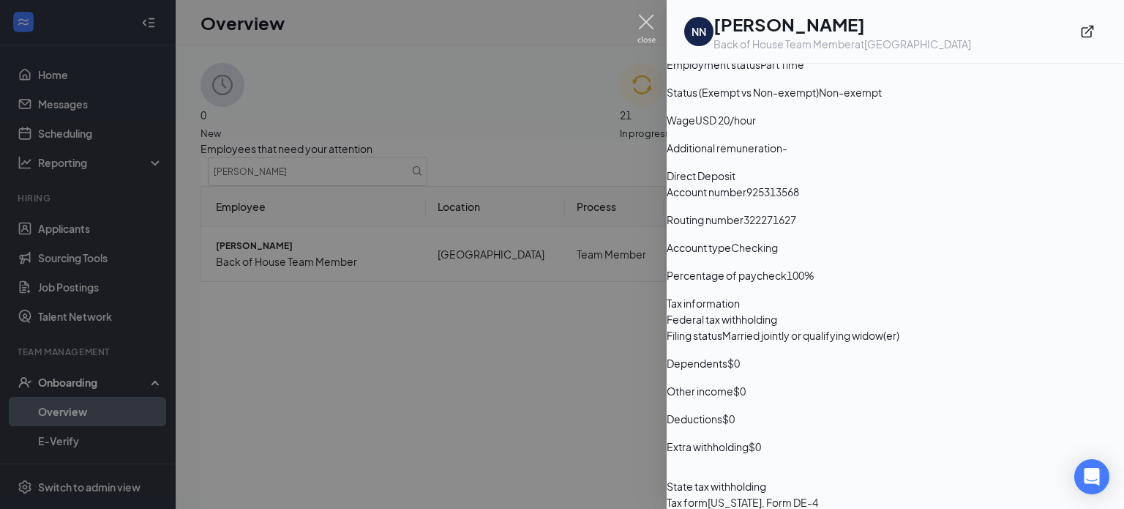
click at [645, 20] on img at bounding box center [646, 29] width 18 height 29
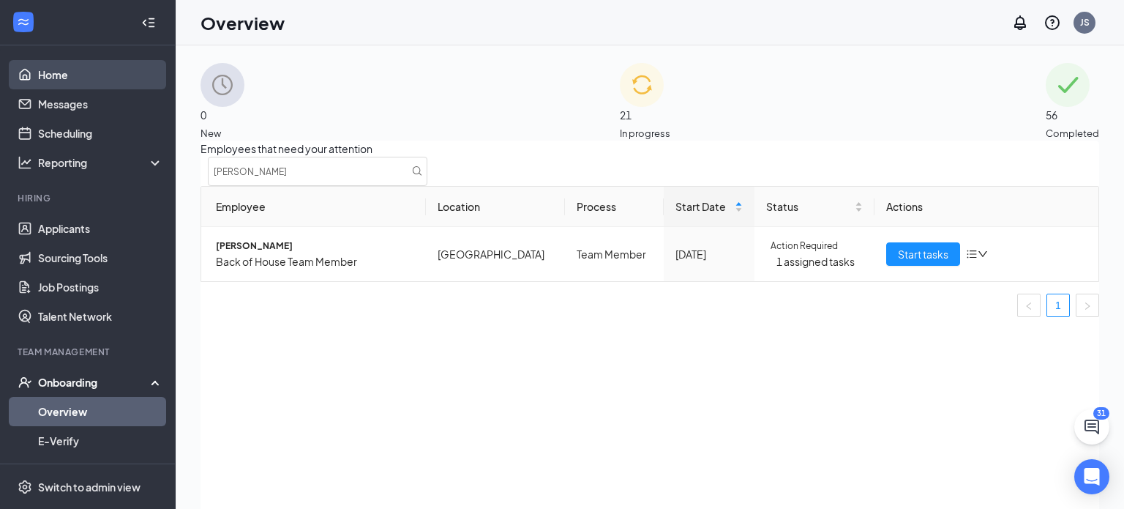
click at [64, 80] on link "Home" at bounding box center [100, 74] width 125 height 29
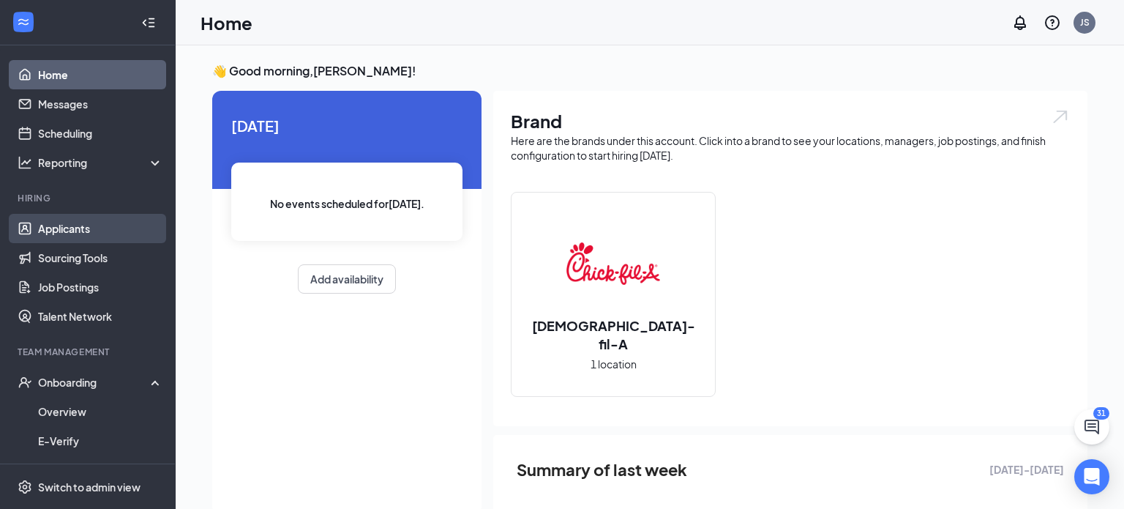
click at [56, 228] on link "Applicants" at bounding box center [100, 228] width 125 height 29
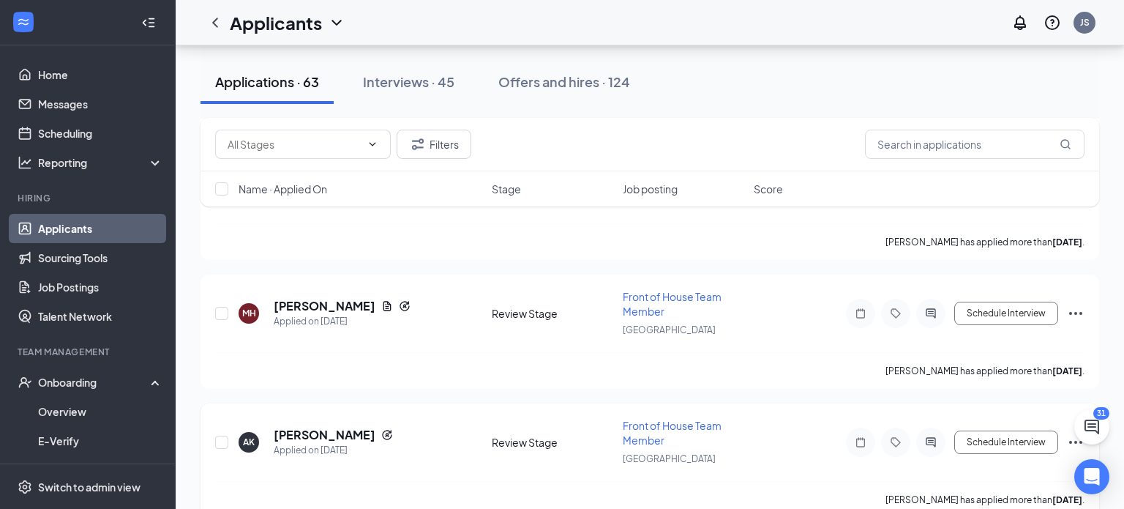
scroll to position [2332, 0]
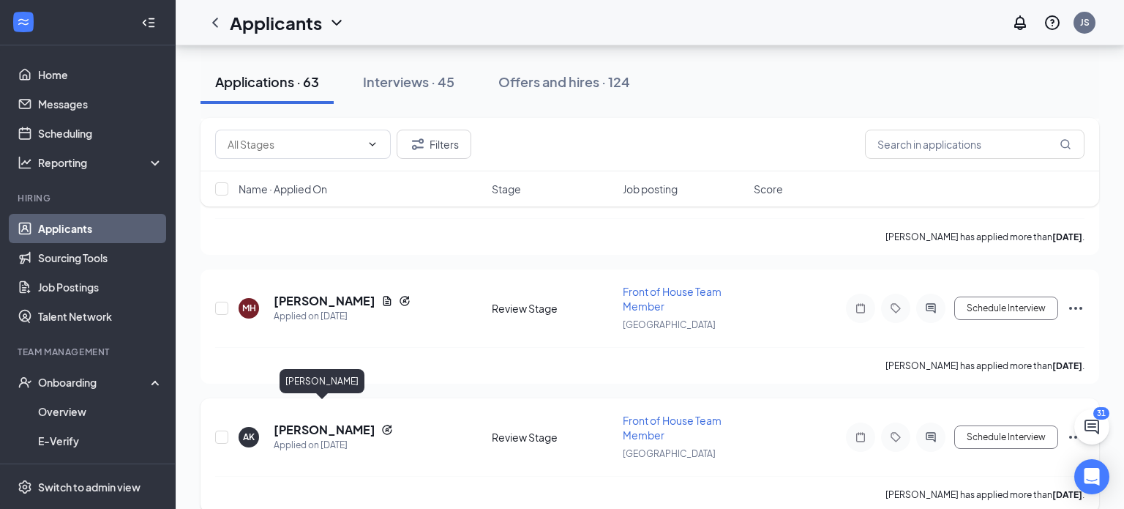
click at [298, 422] on h5 "[PERSON_NAME]" at bounding box center [325, 430] width 102 height 16
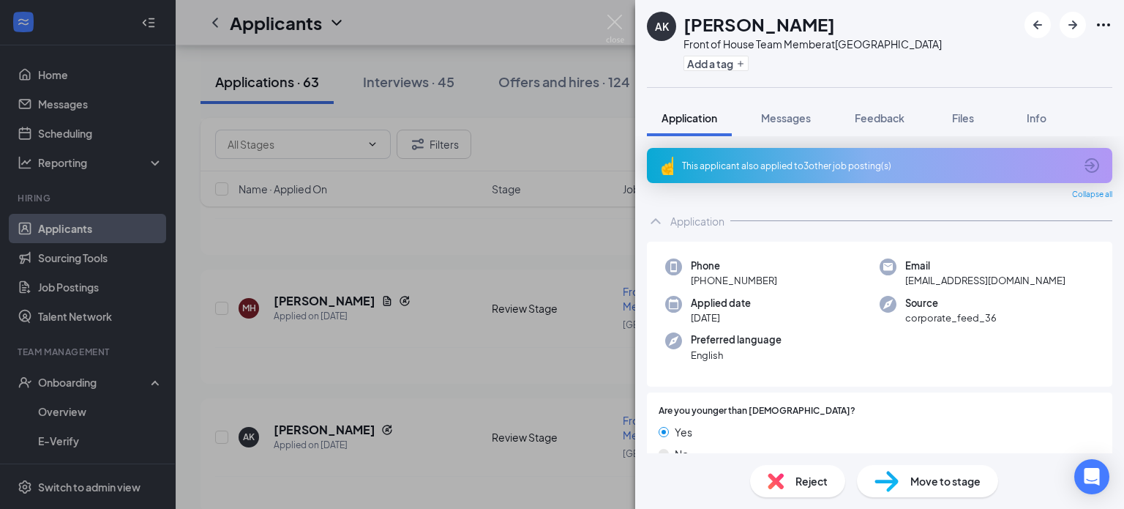
click at [850, 166] on div "This applicant also applied to 3 other job posting(s)" at bounding box center [878, 166] width 392 height 12
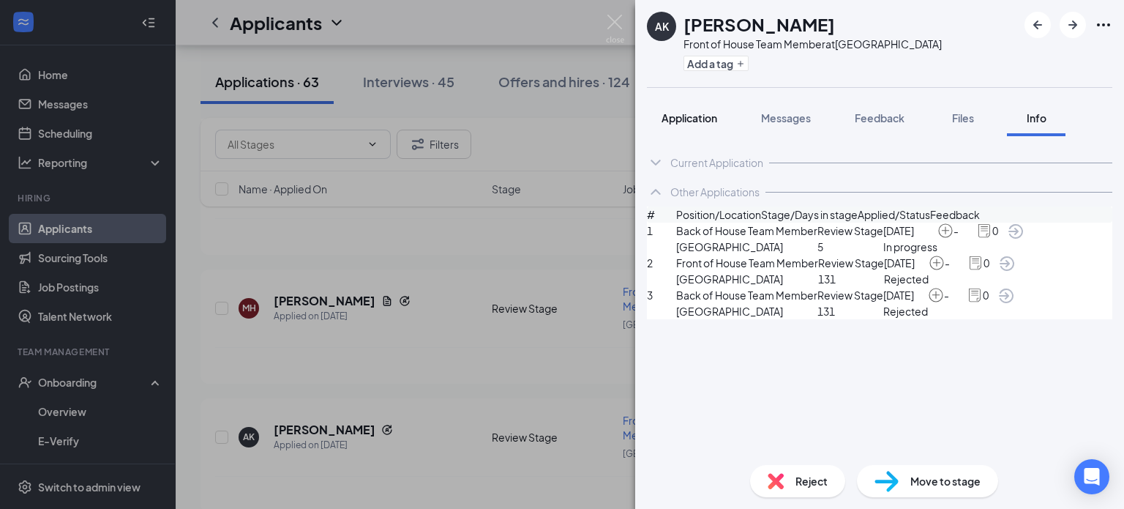
click at [694, 118] on span "Application" at bounding box center [690, 117] width 56 height 13
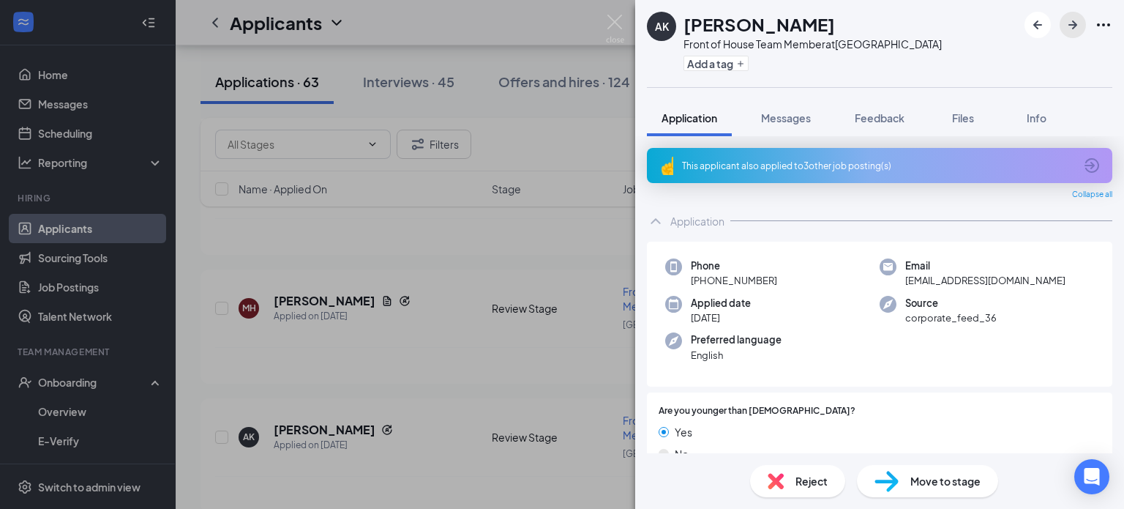
click at [1082, 29] on button "button" at bounding box center [1073, 25] width 26 height 26
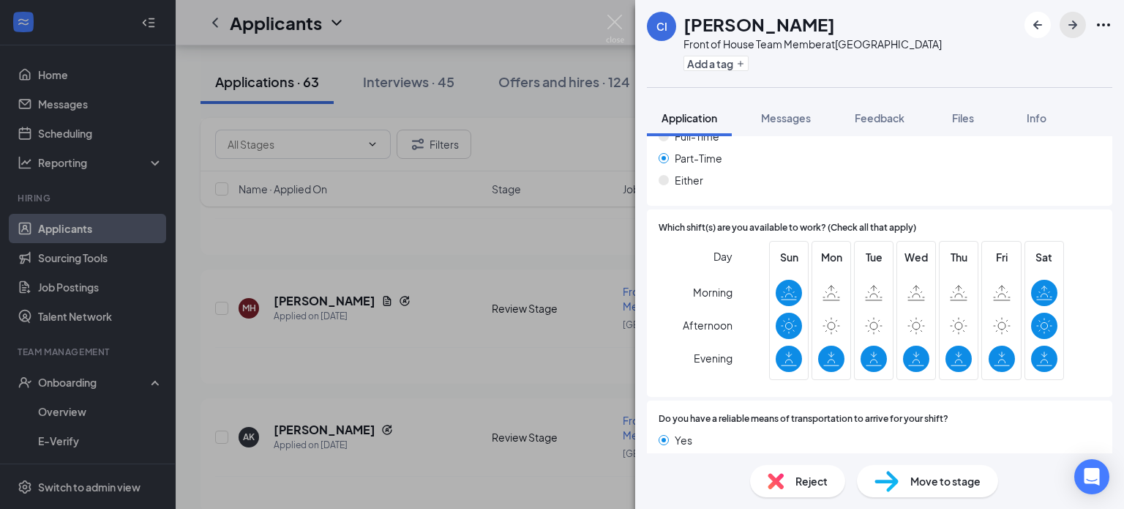
scroll to position [1015, 0]
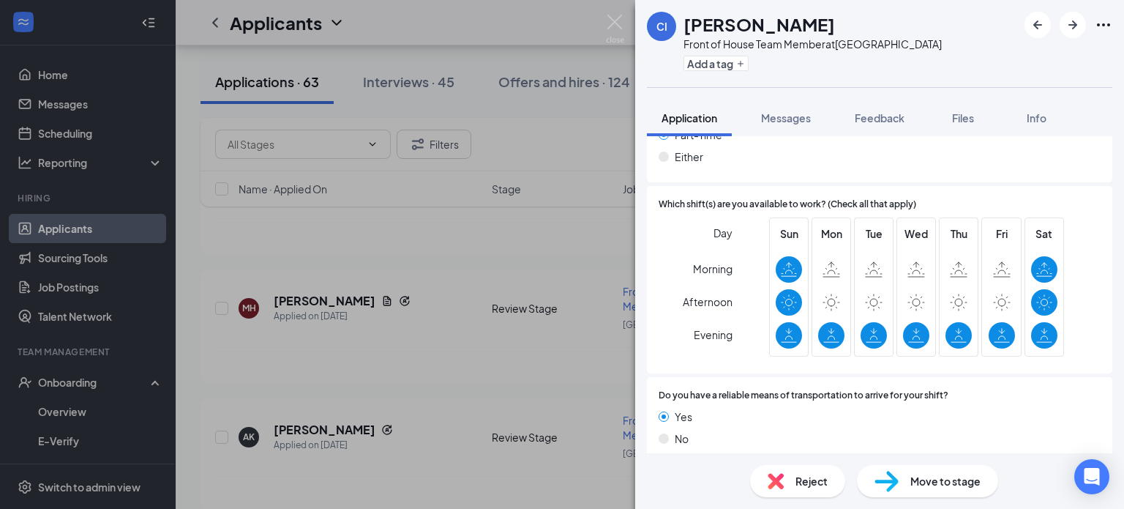
click at [817, 475] on span "Reject" at bounding box center [811, 481] width 32 height 16
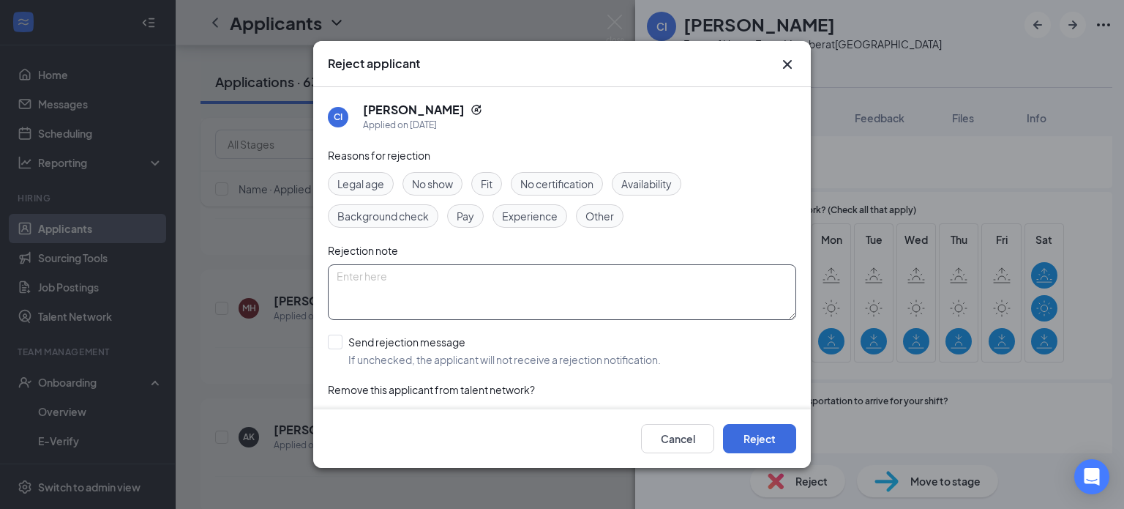
click at [379, 275] on textarea at bounding box center [562, 292] width 468 height 56
paste textarea "Thank you for your interest in joining the team at [DEMOGRAPHIC_DATA]-fil-A [GE…"
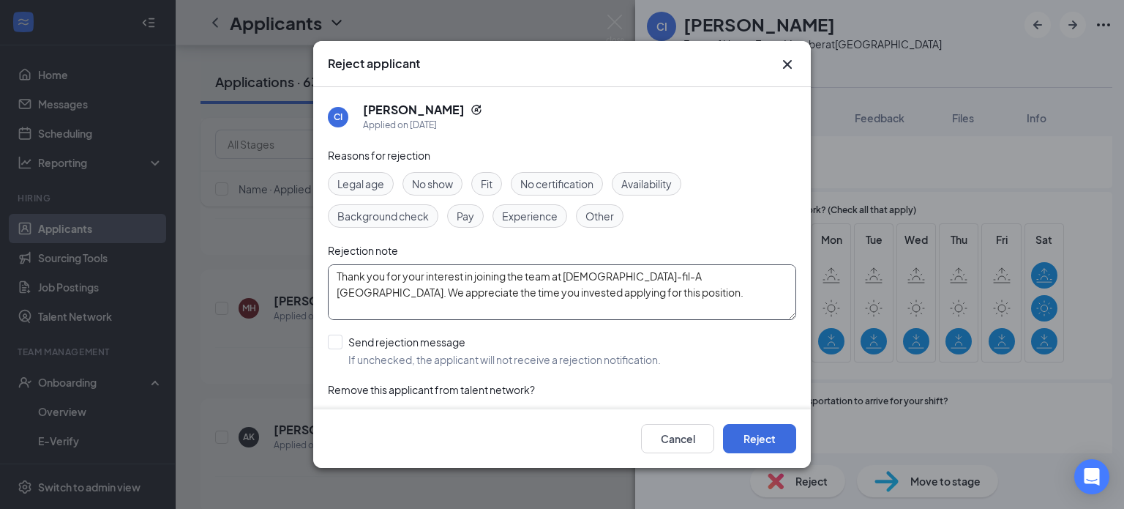
scroll to position [76, 0]
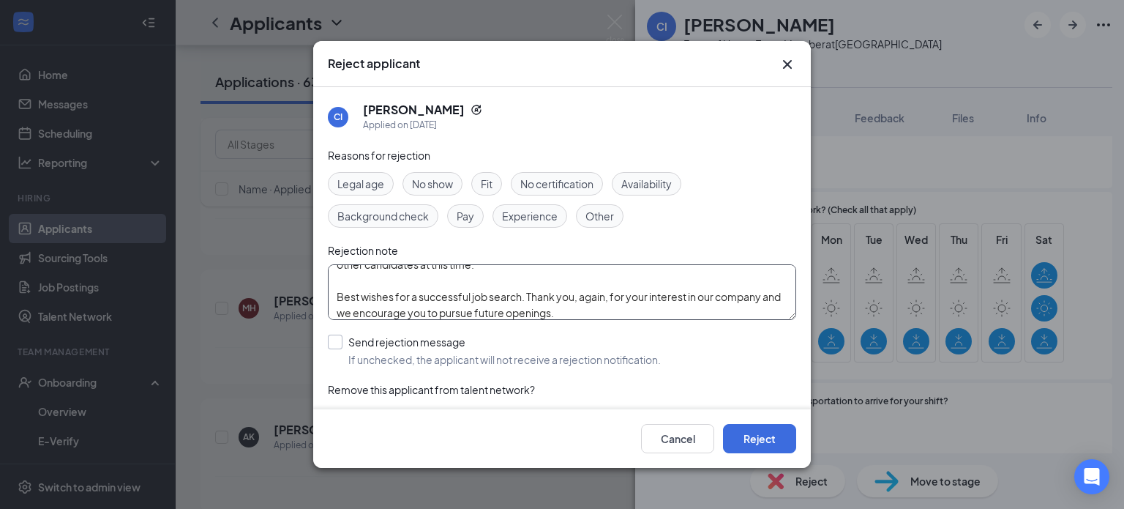
type textarea "Thank you for your interest in joining the team at [DEMOGRAPHIC_DATA]-fil-A [GE…"
click at [334, 338] on input "Send rejection message If unchecked, the applicant will not receive a rejection…" at bounding box center [494, 350] width 333 height 32
checkbox input "true"
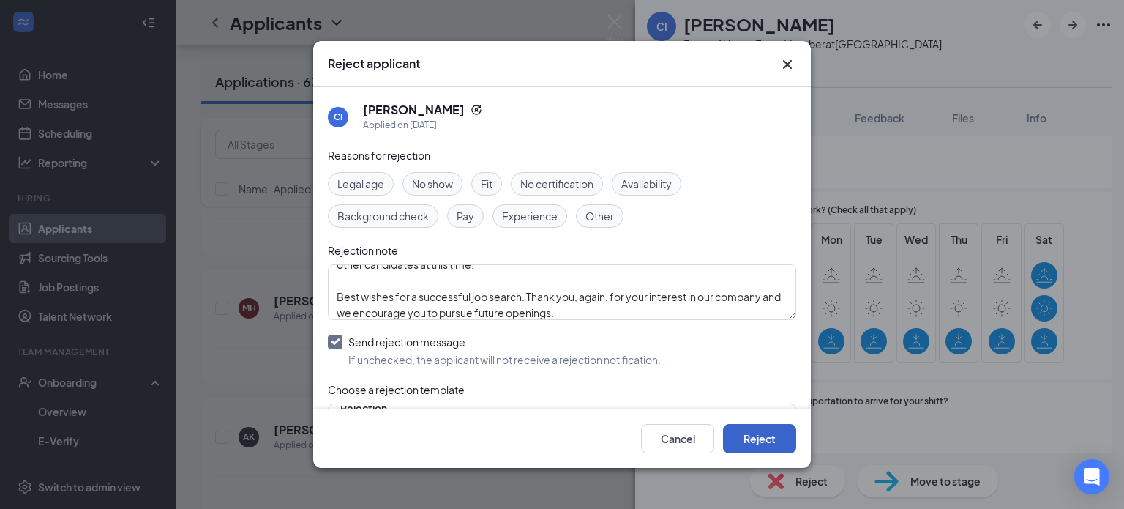
click at [757, 437] on button "Reject" at bounding box center [759, 438] width 73 height 29
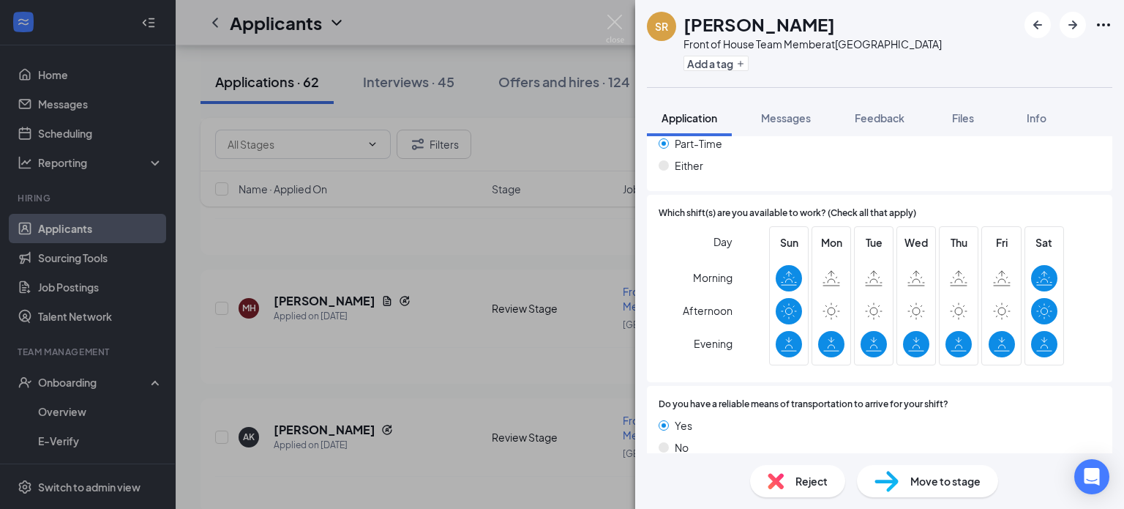
scroll to position [998, 0]
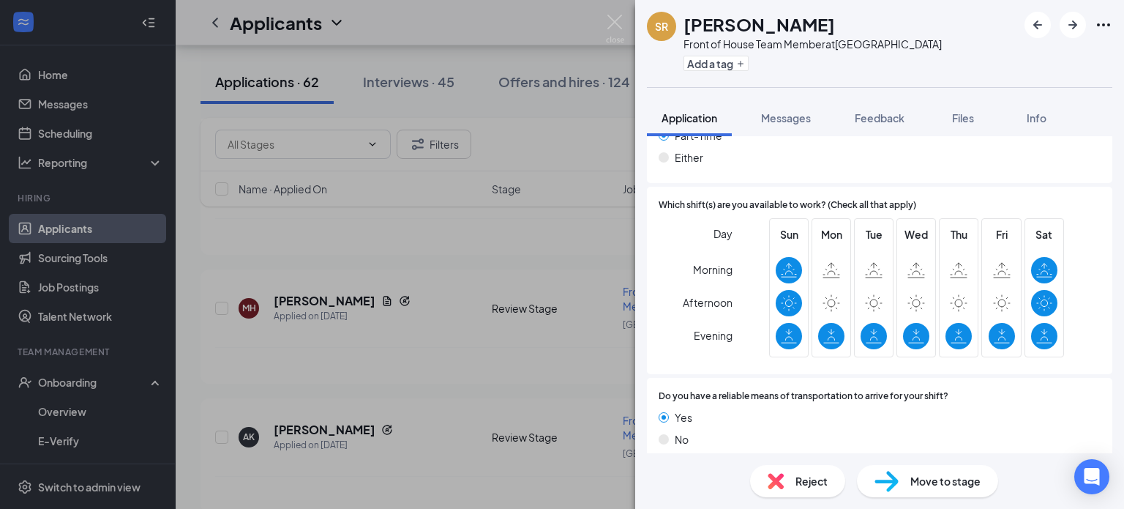
click at [806, 479] on span "Reject" at bounding box center [811, 481] width 32 height 16
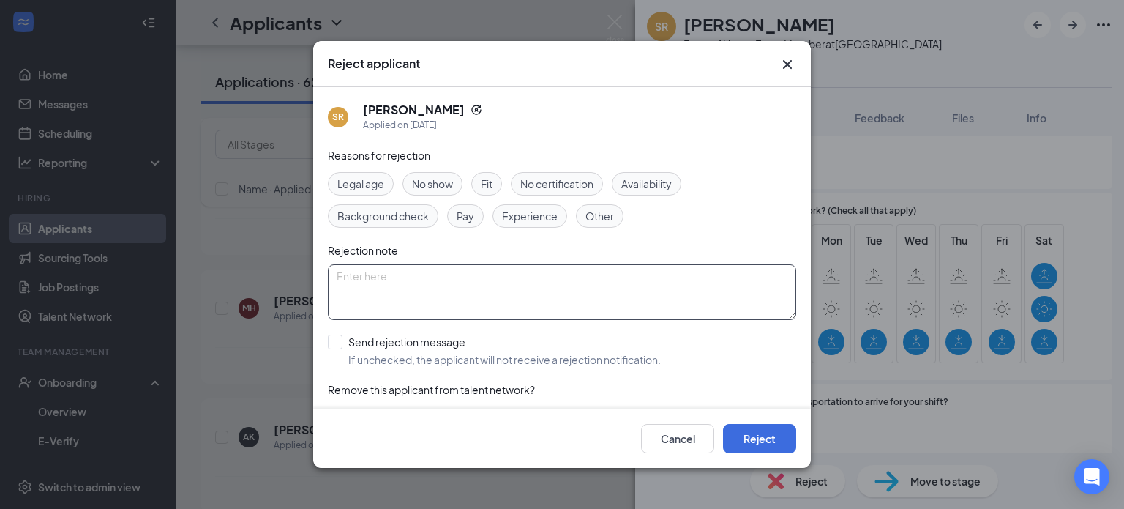
click at [371, 274] on textarea at bounding box center [562, 292] width 468 height 56
paste textarea "Thank you for your interest in joining the team at [DEMOGRAPHIC_DATA]-fil-A [GE…"
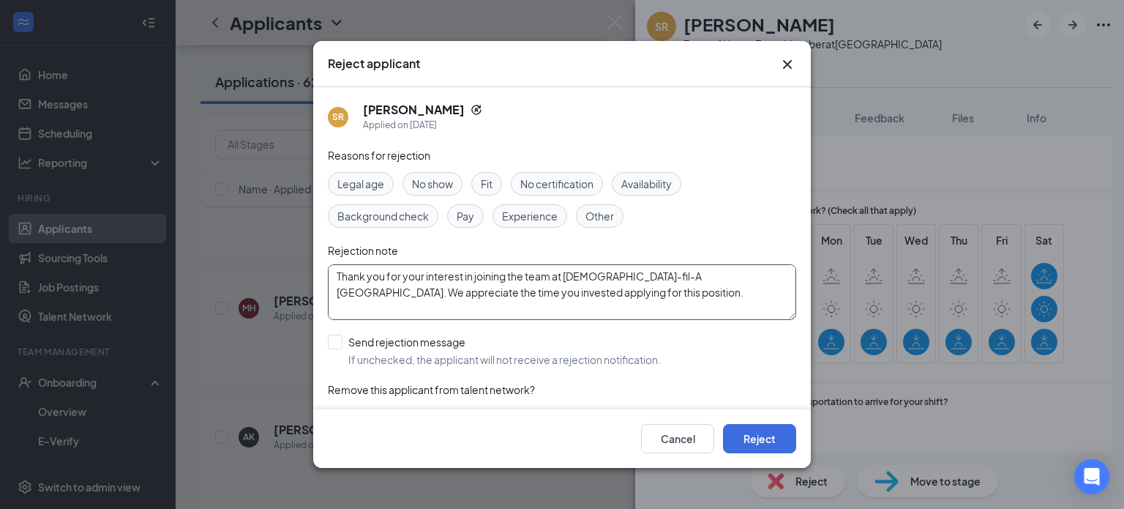
scroll to position [76, 0]
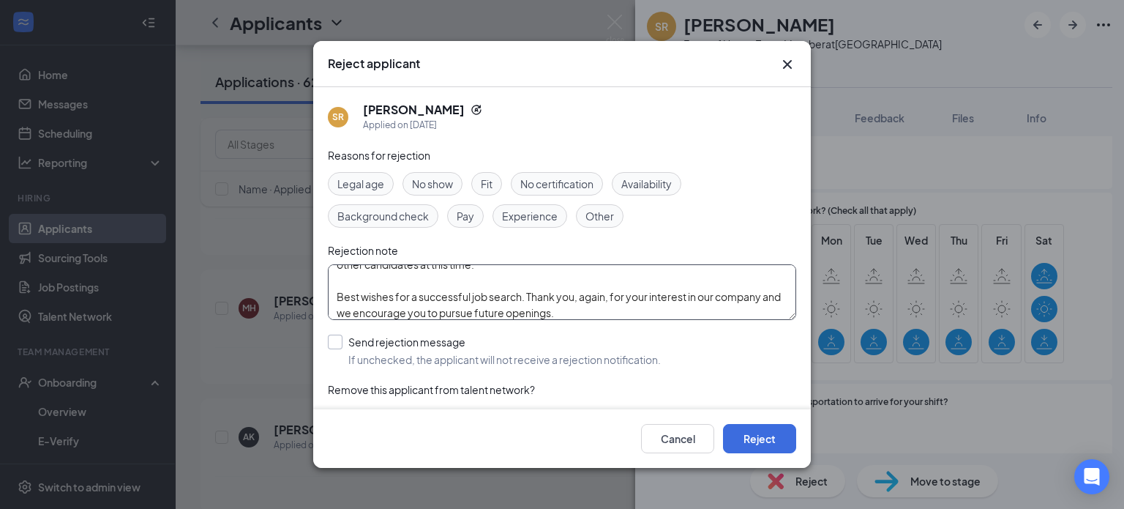
type textarea "Thank you for your interest in joining the team at [DEMOGRAPHIC_DATA]-fil-A [GE…"
click at [339, 339] on input "Send rejection message If unchecked, the applicant will not receive a rejection…" at bounding box center [494, 350] width 333 height 32
checkbox input "true"
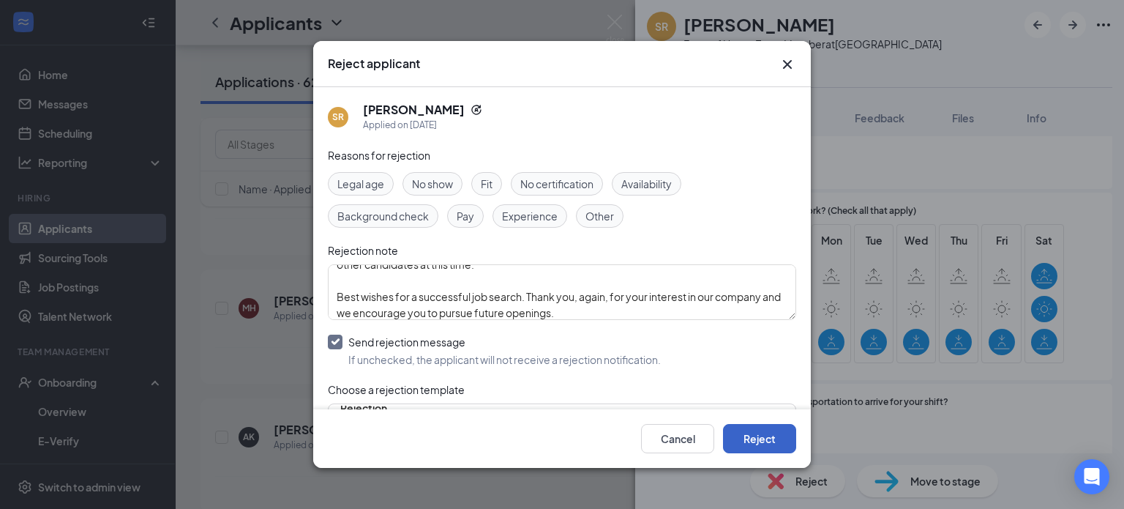
click at [772, 438] on button "Reject" at bounding box center [759, 438] width 73 height 29
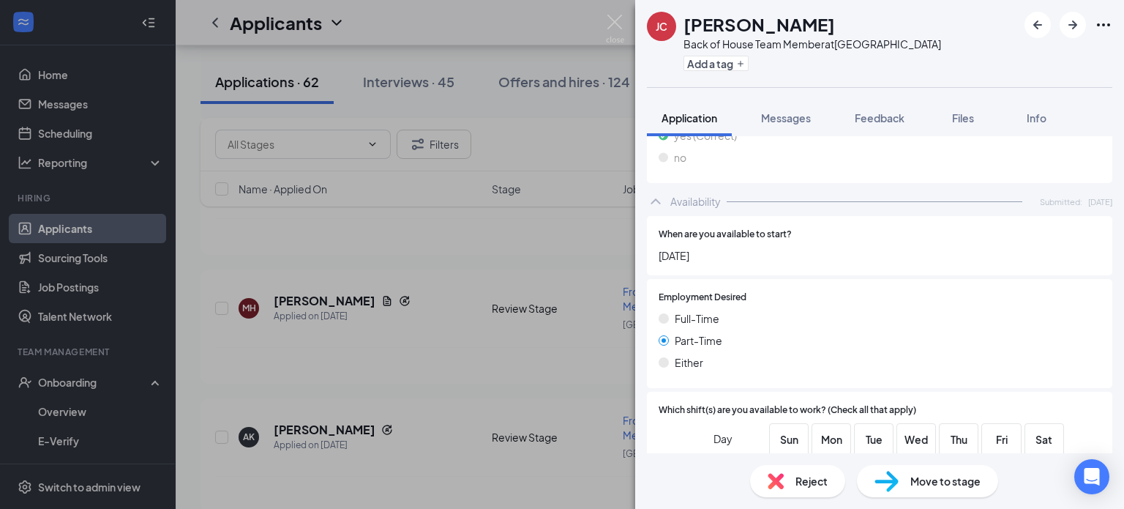
scroll to position [998, 0]
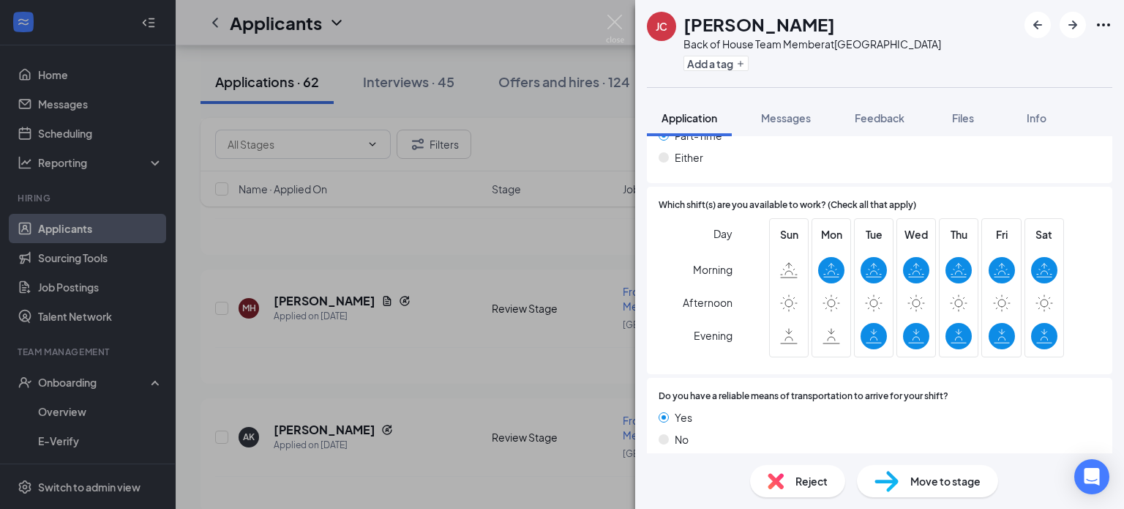
click at [813, 490] on div "Reject" at bounding box center [797, 481] width 95 height 32
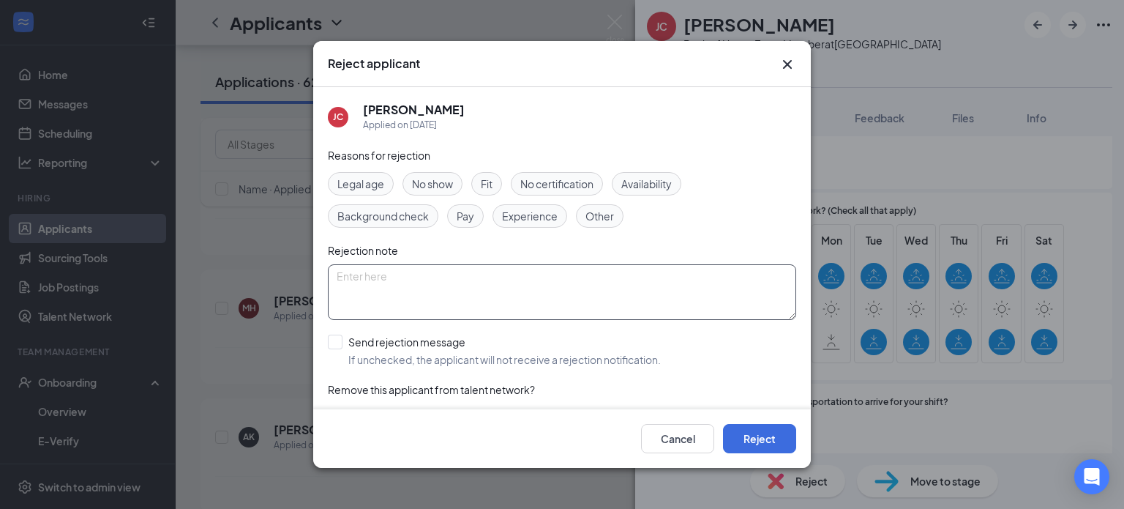
click at [435, 296] on textarea at bounding box center [562, 292] width 468 height 56
paste textarea "Thank you for your interest in joining the team at [DEMOGRAPHIC_DATA]-fil-A [GE…"
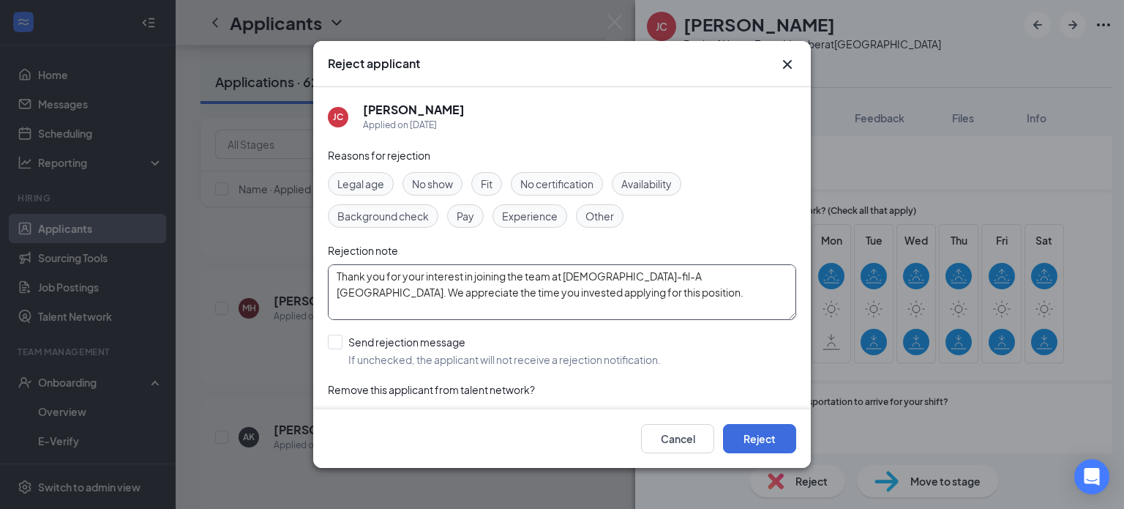
scroll to position [76, 0]
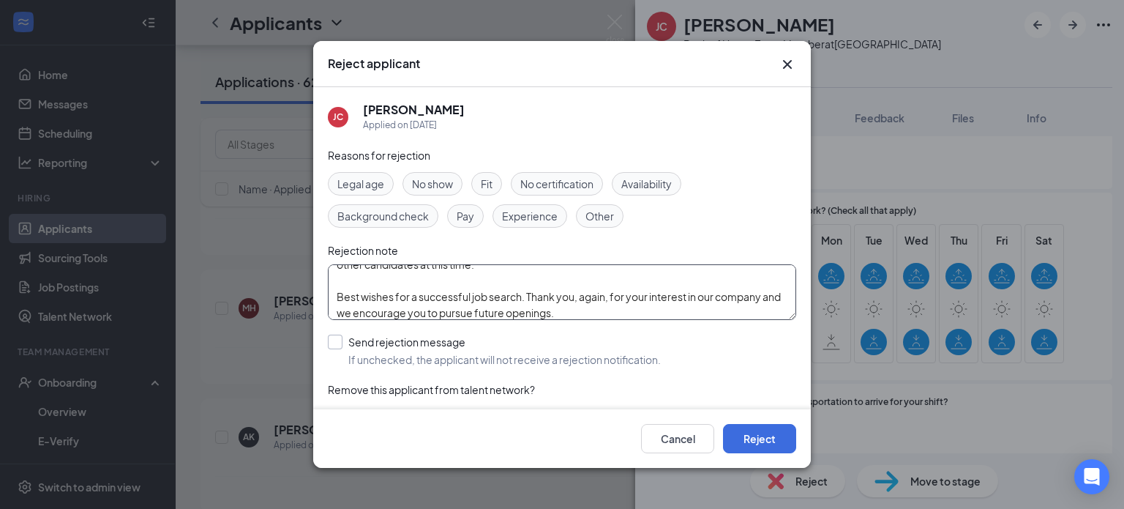
type textarea "Thank you for your interest in joining the team at [DEMOGRAPHIC_DATA]-fil-A [GE…"
click at [338, 338] on input "Send rejection message If unchecked, the applicant will not receive a rejection…" at bounding box center [494, 350] width 333 height 32
checkbox input "true"
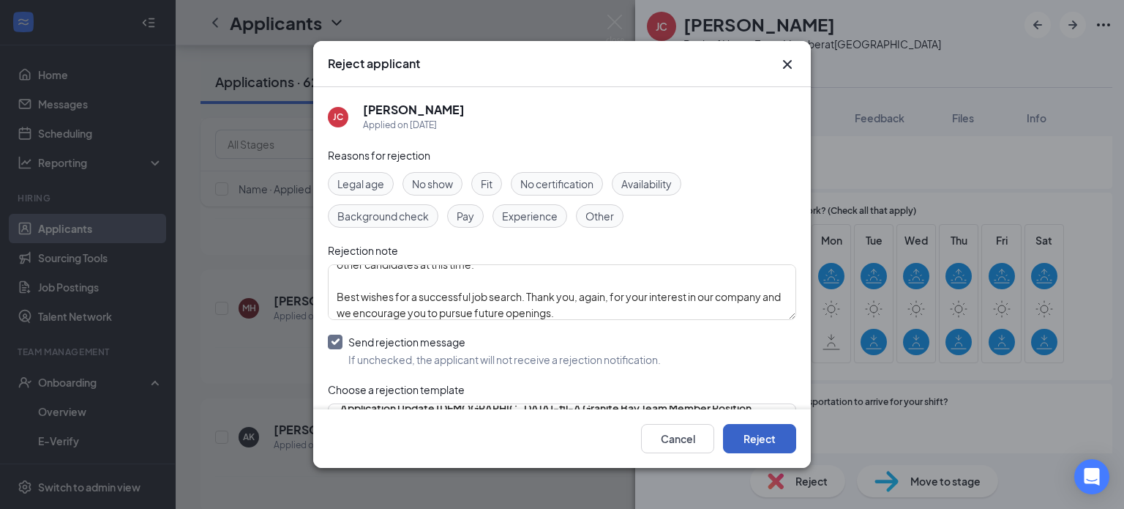
click at [765, 436] on button "Reject" at bounding box center [759, 438] width 73 height 29
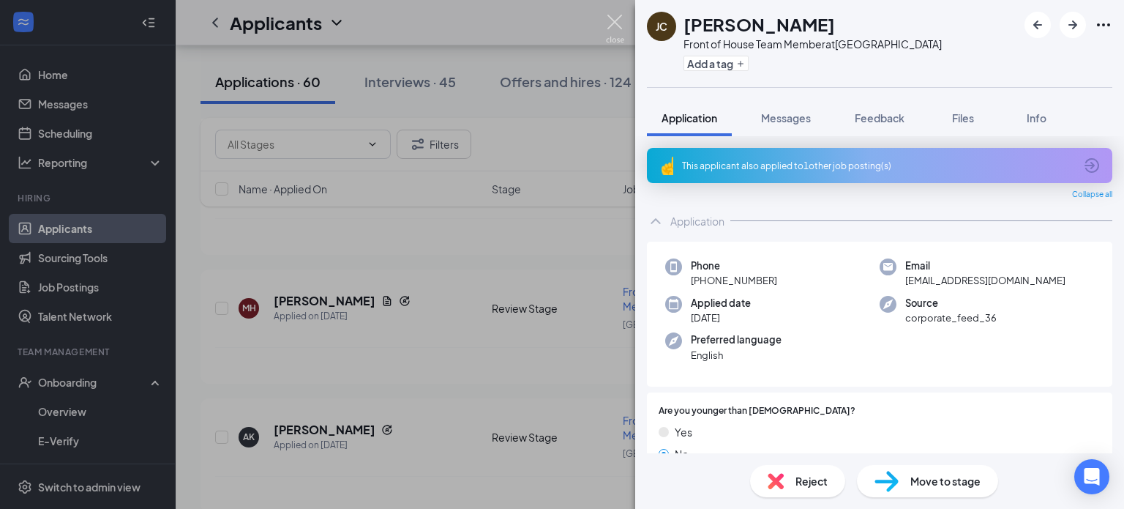
click at [615, 24] on img at bounding box center [615, 29] width 18 height 29
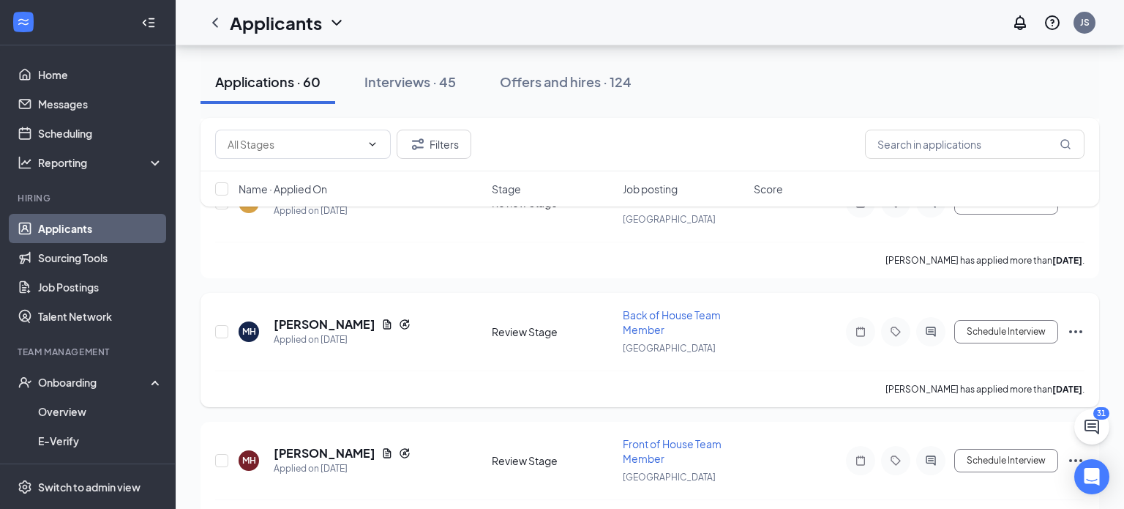
scroll to position [2132, 0]
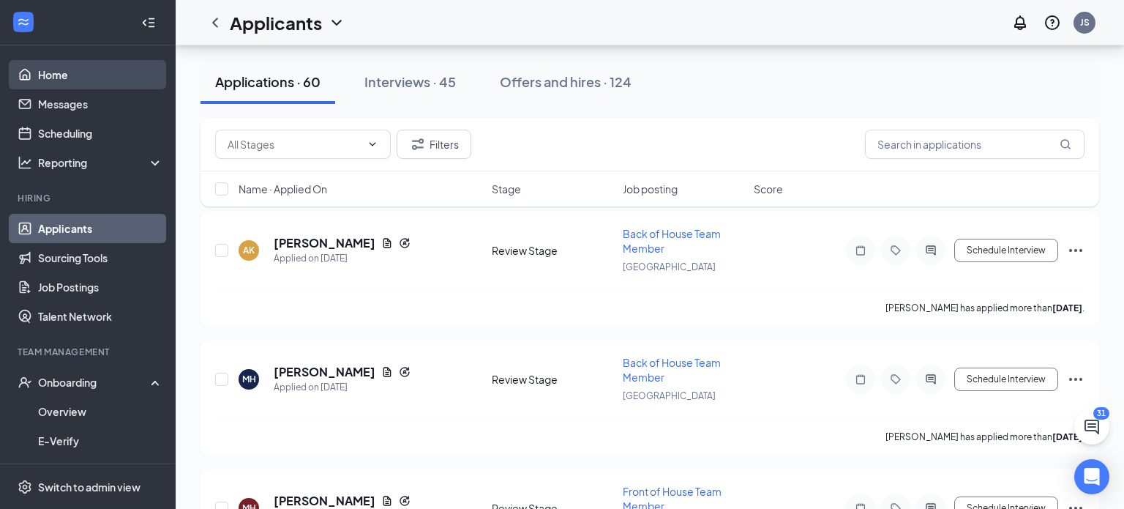
click at [42, 69] on link "Home" at bounding box center [100, 74] width 125 height 29
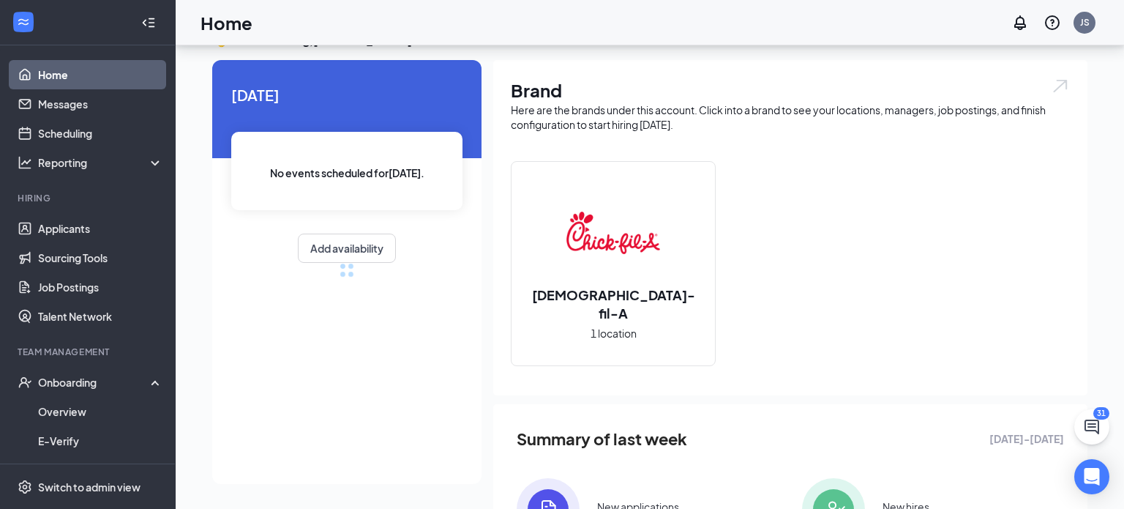
scroll to position [206, 0]
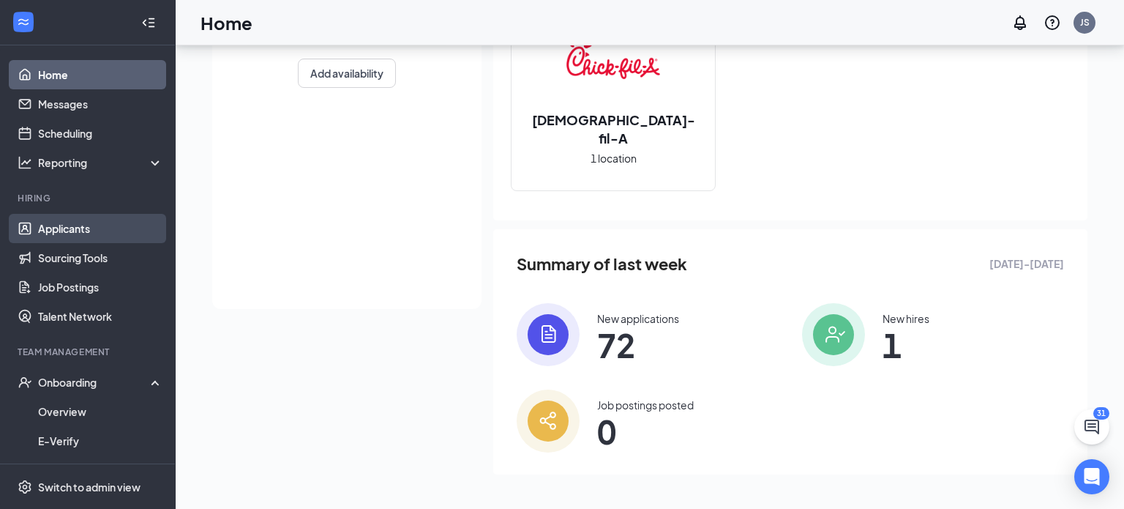
click at [58, 227] on link "Applicants" at bounding box center [100, 228] width 125 height 29
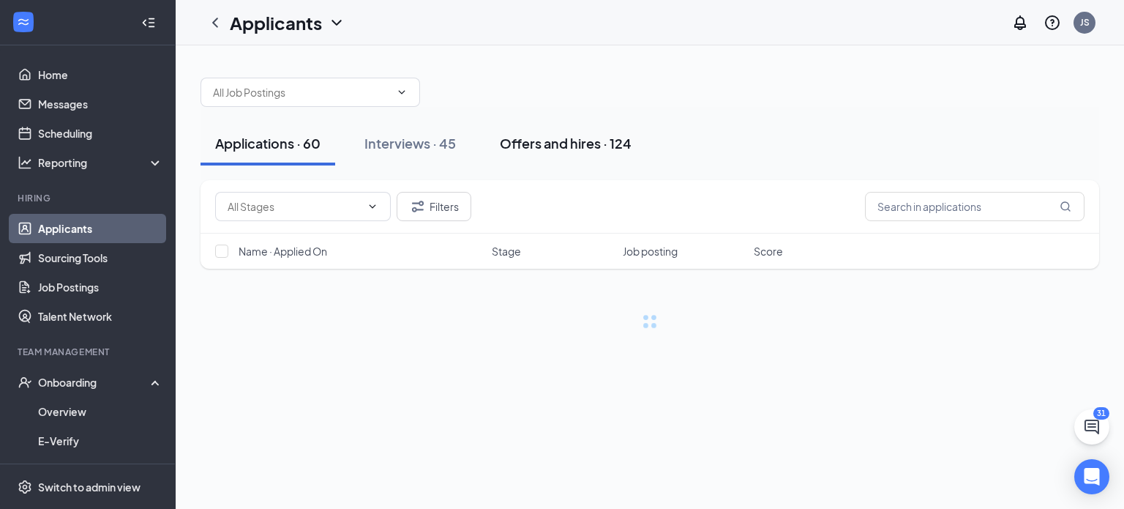
click at [544, 141] on div "Offers and hires · 124" at bounding box center [566, 143] width 132 height 18
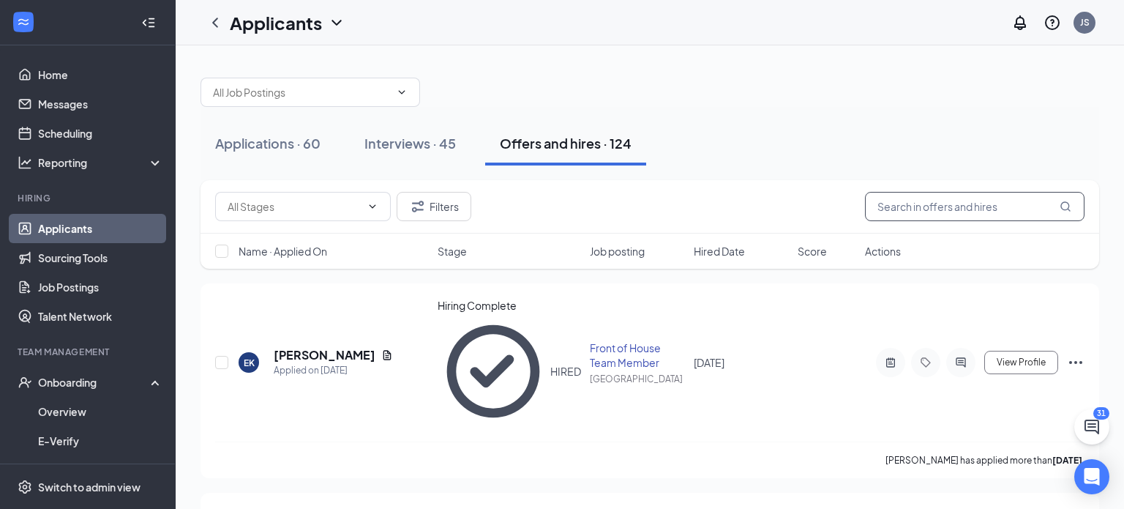
click at [909, 215] on input "text" at bounding box center [975, 206] width 220 height 29
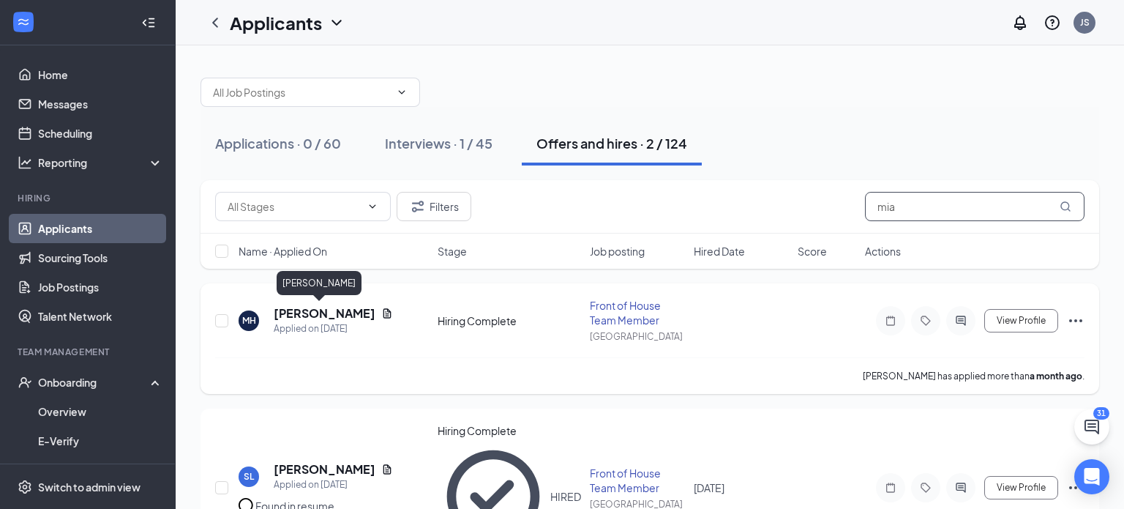
type input "mia"
click at [306, 310] on h5 "[PERSON_NAME]" at bounding box center [325, 313] width 102 height 16
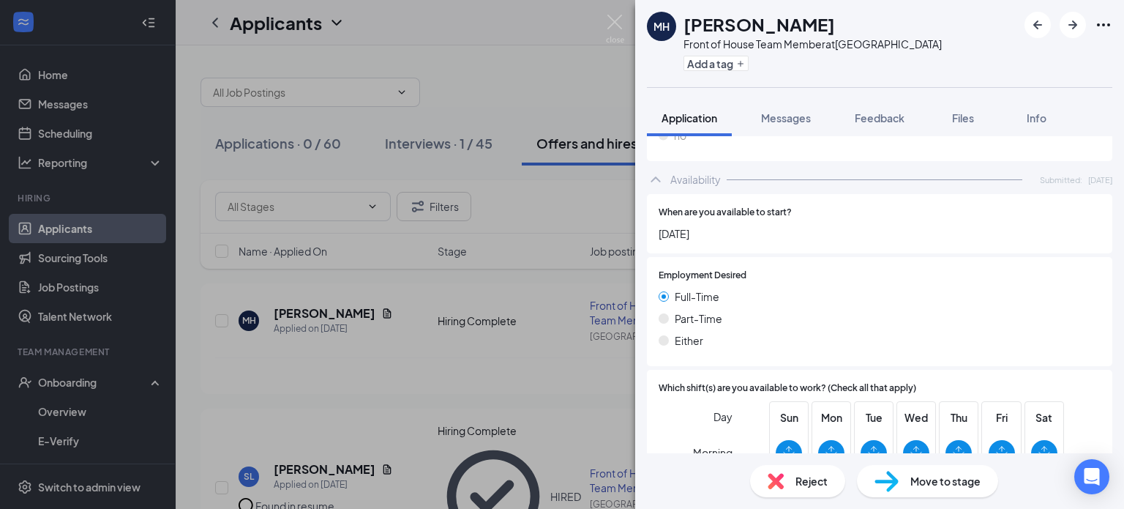
scroll to position [1098, 0]
